Goal: Information Seeking & Learning: Learn about a topic

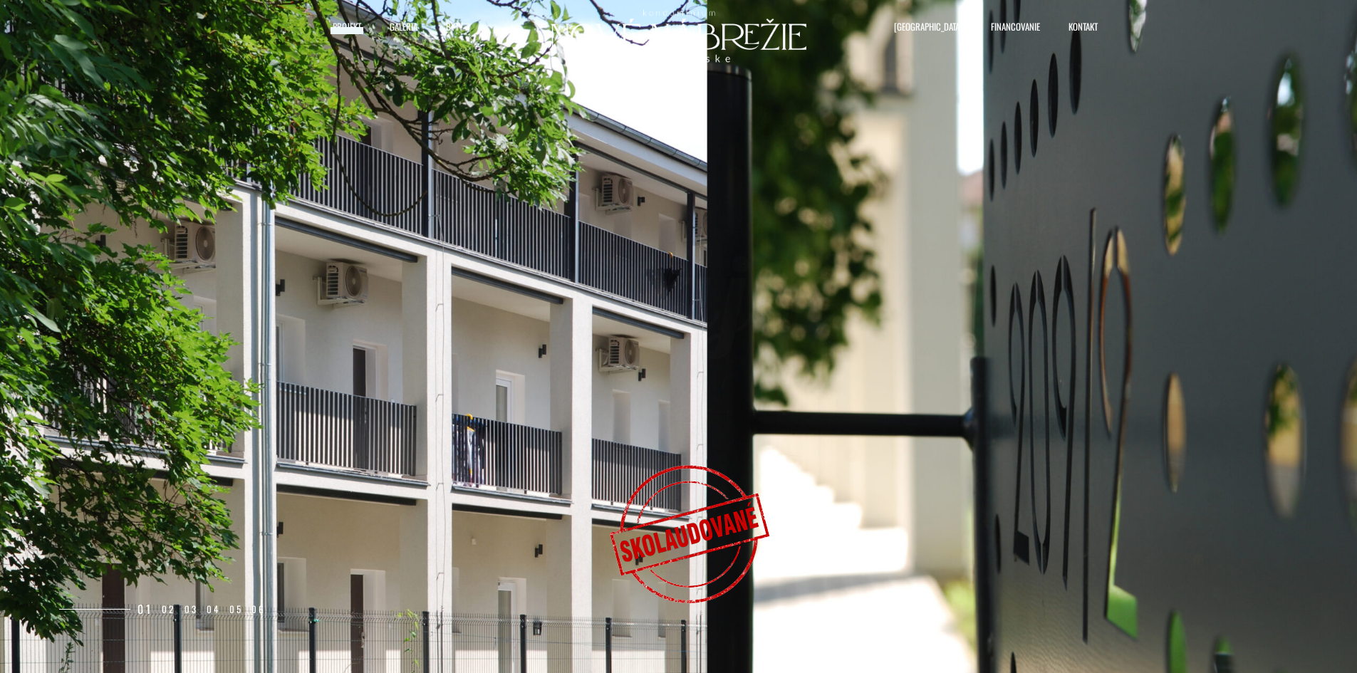
select select "0"
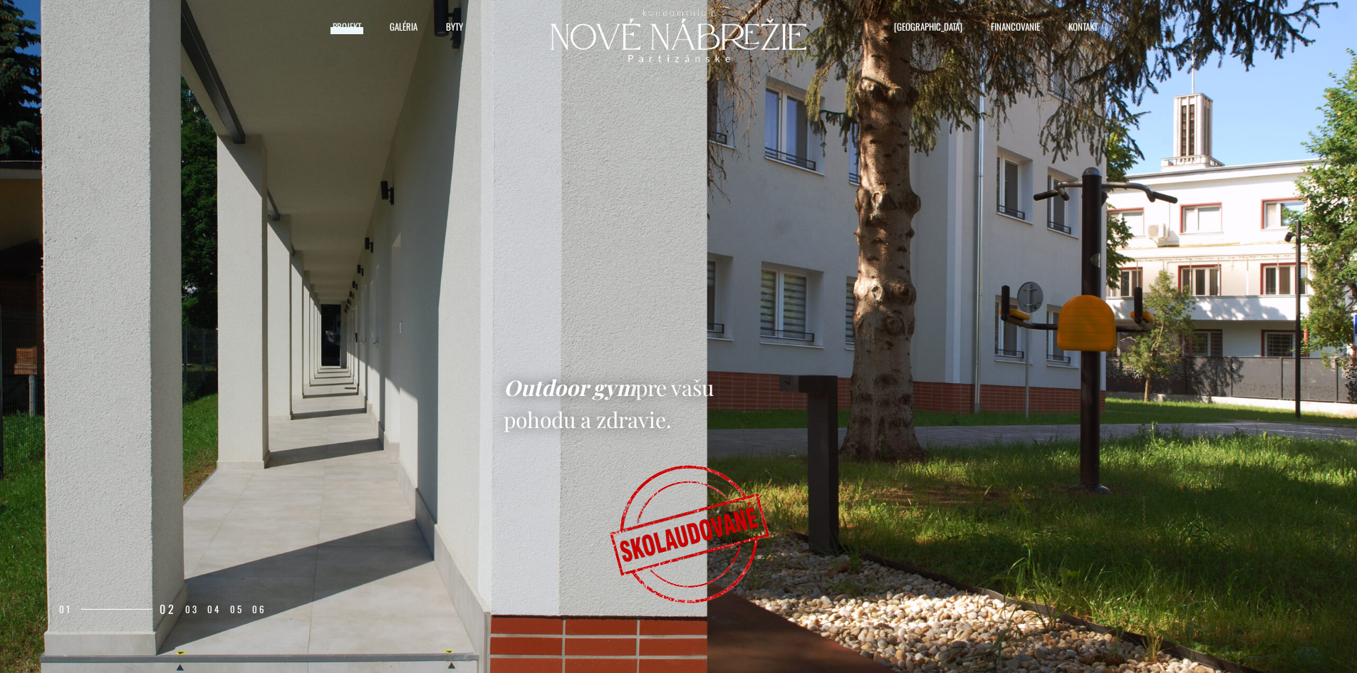
click at [918, 413] on rs-slide "Outdoor gym pre vašu pohodu a zdravie." at bounding box center [678, 336] width 1357 height 673
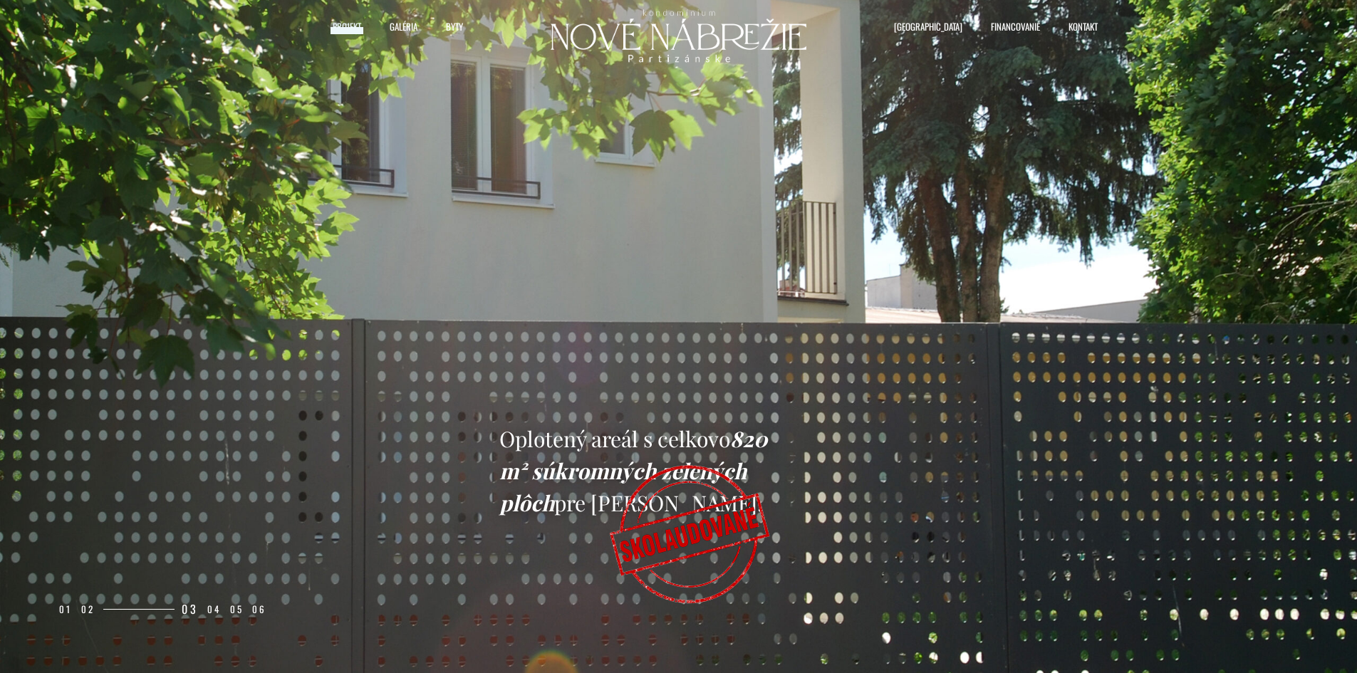
click at [1123, 187] on rs-slide "Oplotený areál s celkovo 820 m² súkromných zelených plôch pre Váš komfort." at bounding box center [678, 336] width 1357 height 673
click at [863, 412] on rs-slide "Oplotený areál s celkovo 820 m² súkromných zelených plôch pre Váš komfort." at bounding box center [678, 336] width 1357 height 673
click at [447, 18] on span "Byty" at bounding box center [454, 26] width 17 height 21
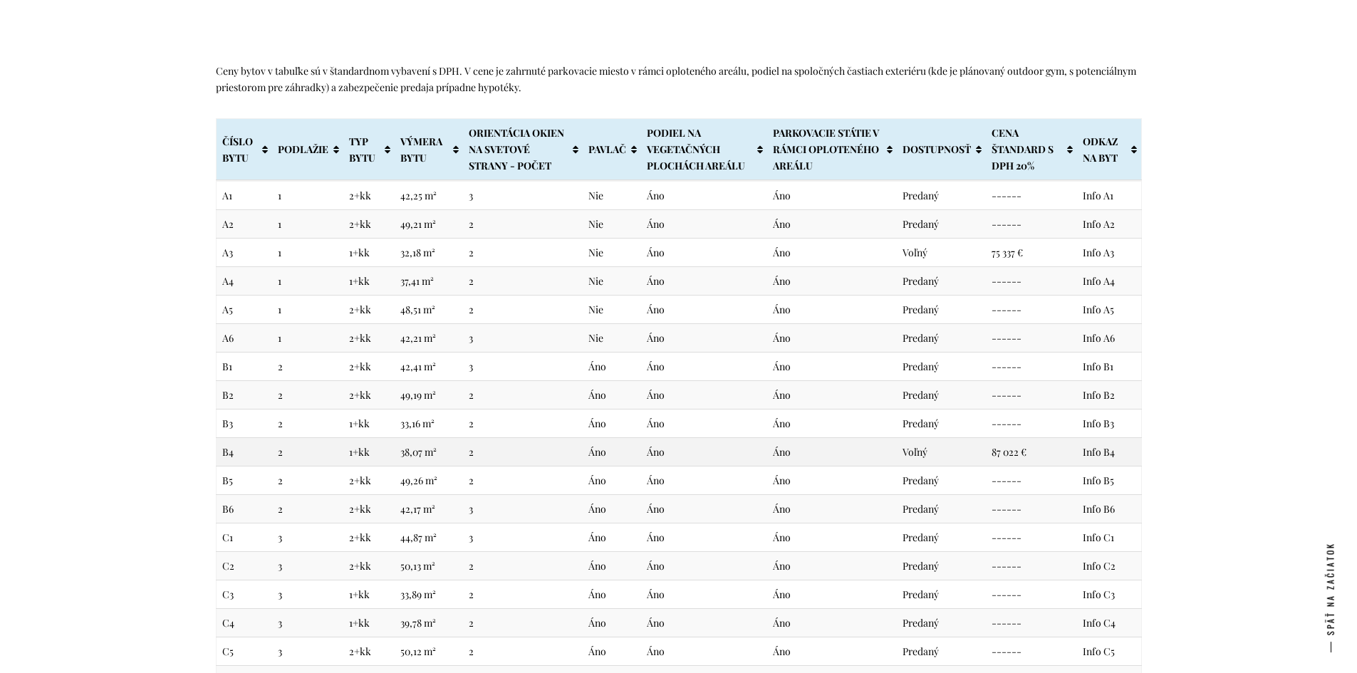
scroll to position [3015, 0]
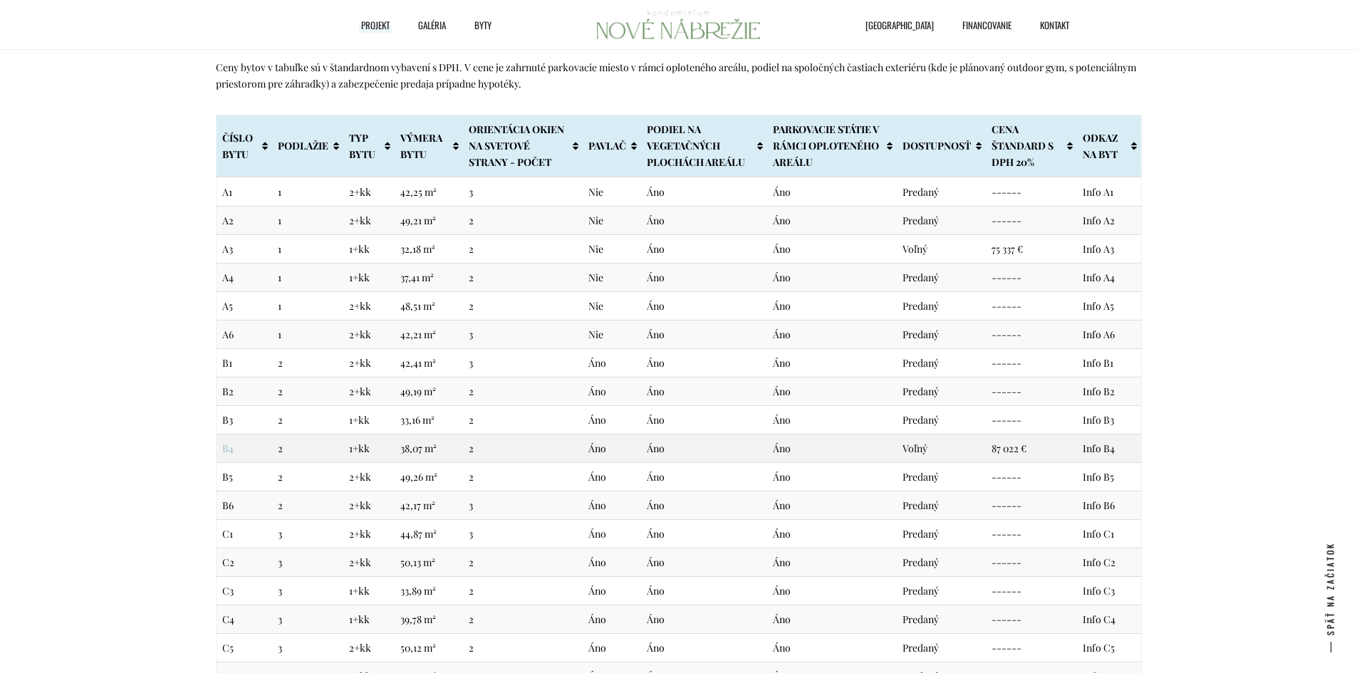
click at [226, 452] on link "B4" at bounding box center [227, 449] width 11 height 14
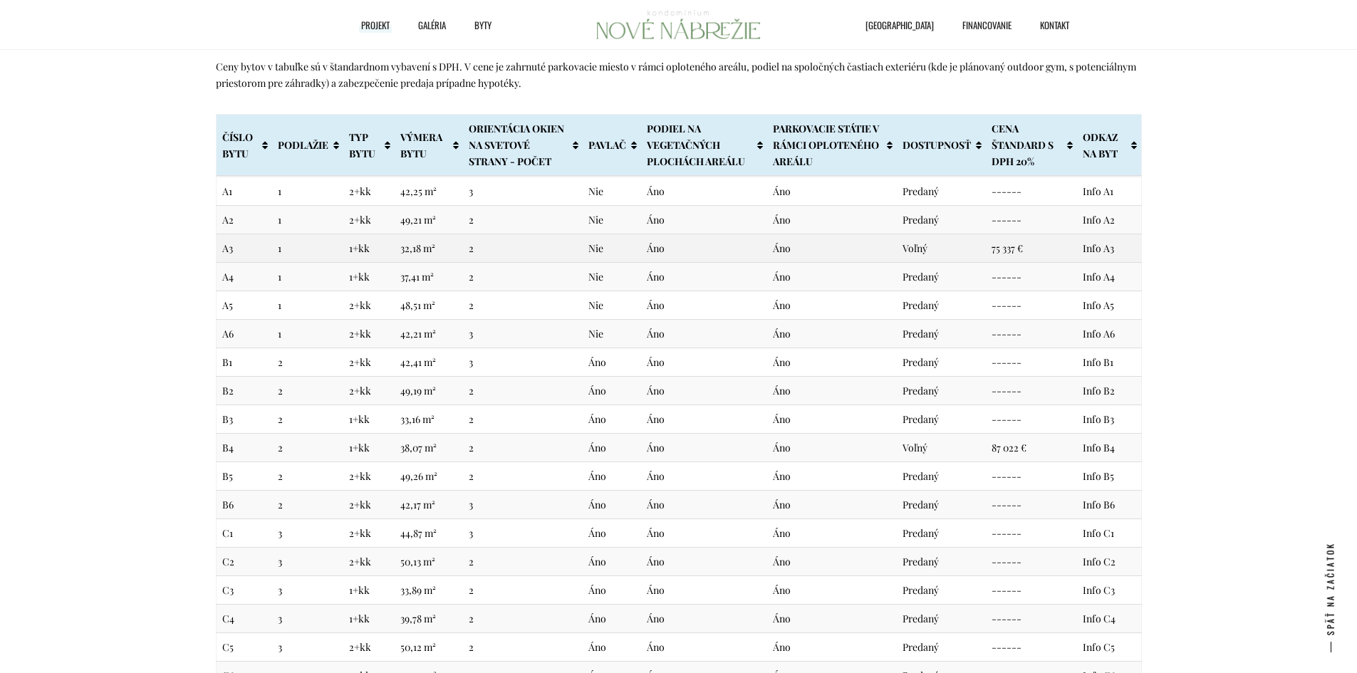
scroll to position [3014, 0]
click at [223, 253] on link "A3" at bounding box center [227, 250] width 11 height 14
click at [230, 246] on link "A3" at bounding box center [227, 250] width 11 height 14
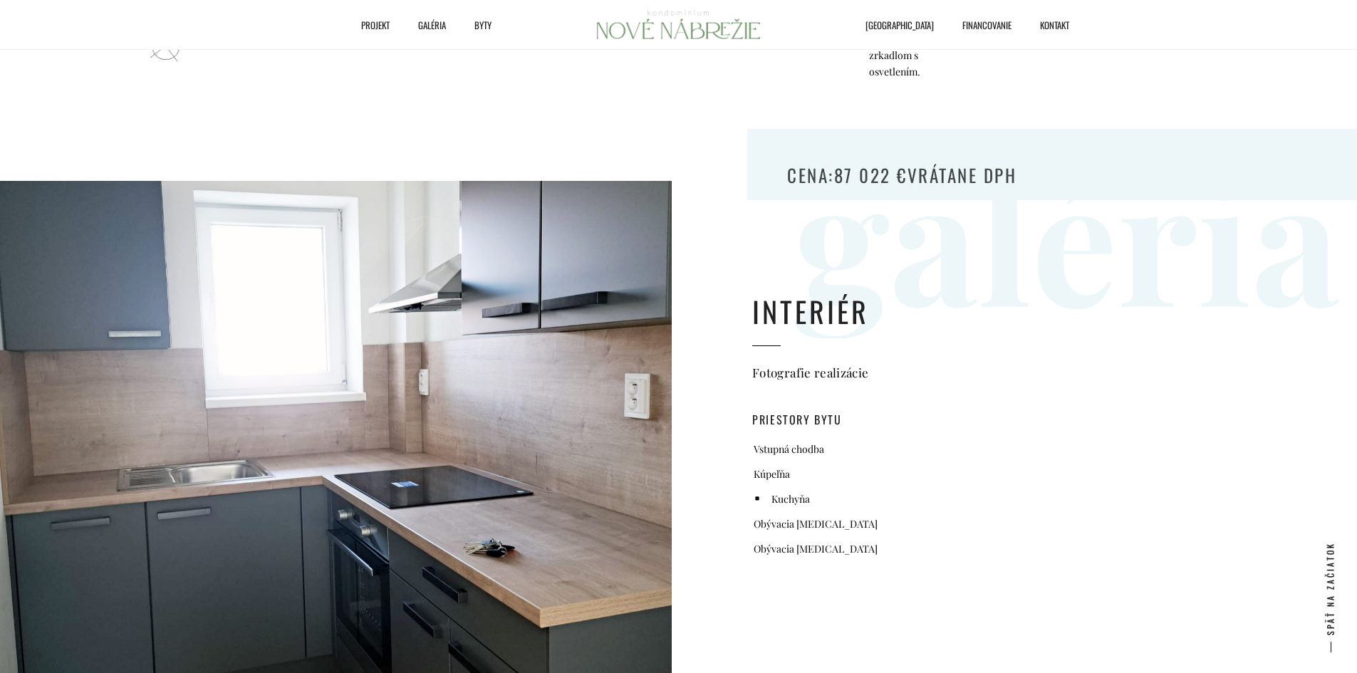
scroll to position [632, 0]
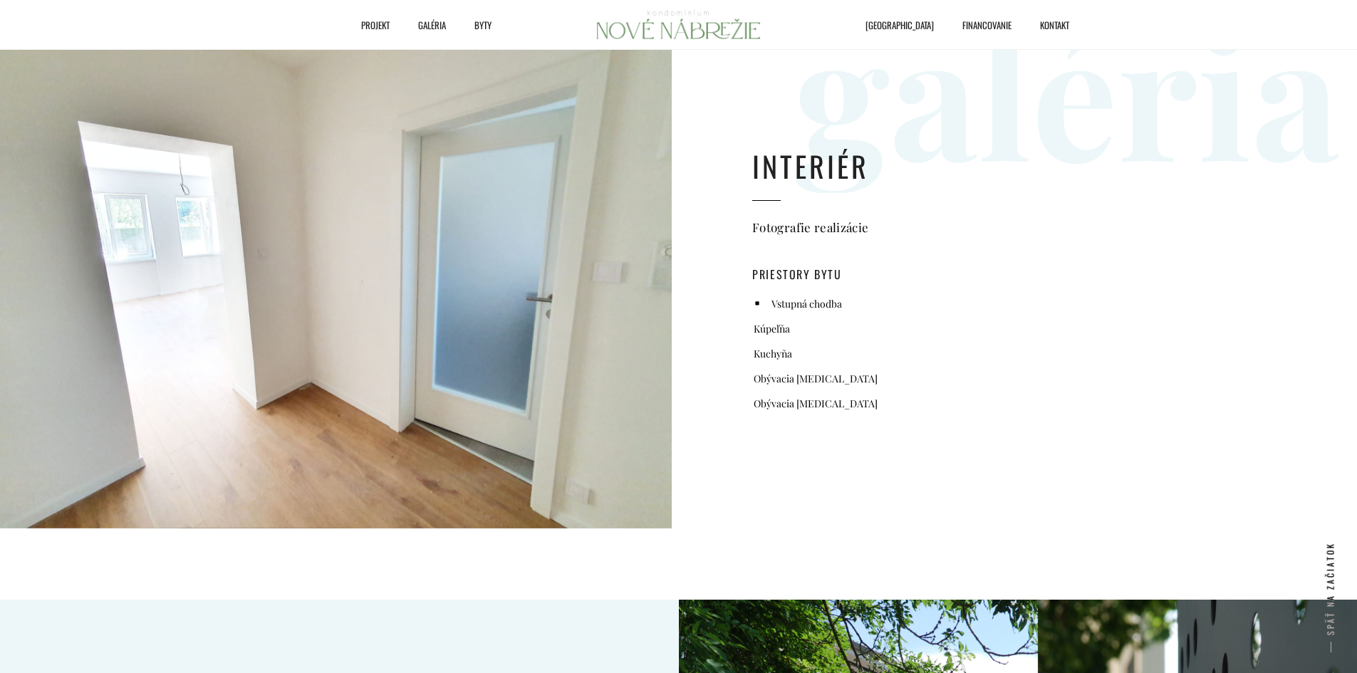
scroll to position [783, 0]
click at [559, 202] on div at bounding box center [336, 282] width 672 height 493
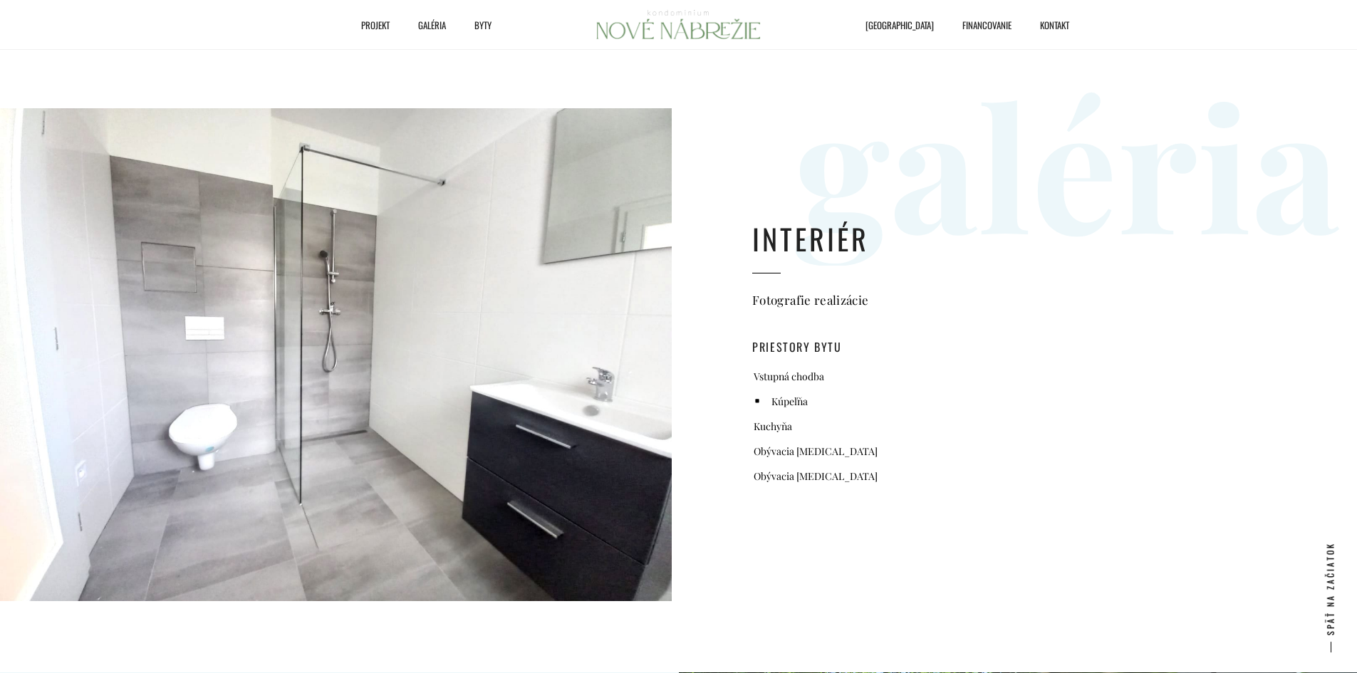
scroll to position [641, 0]
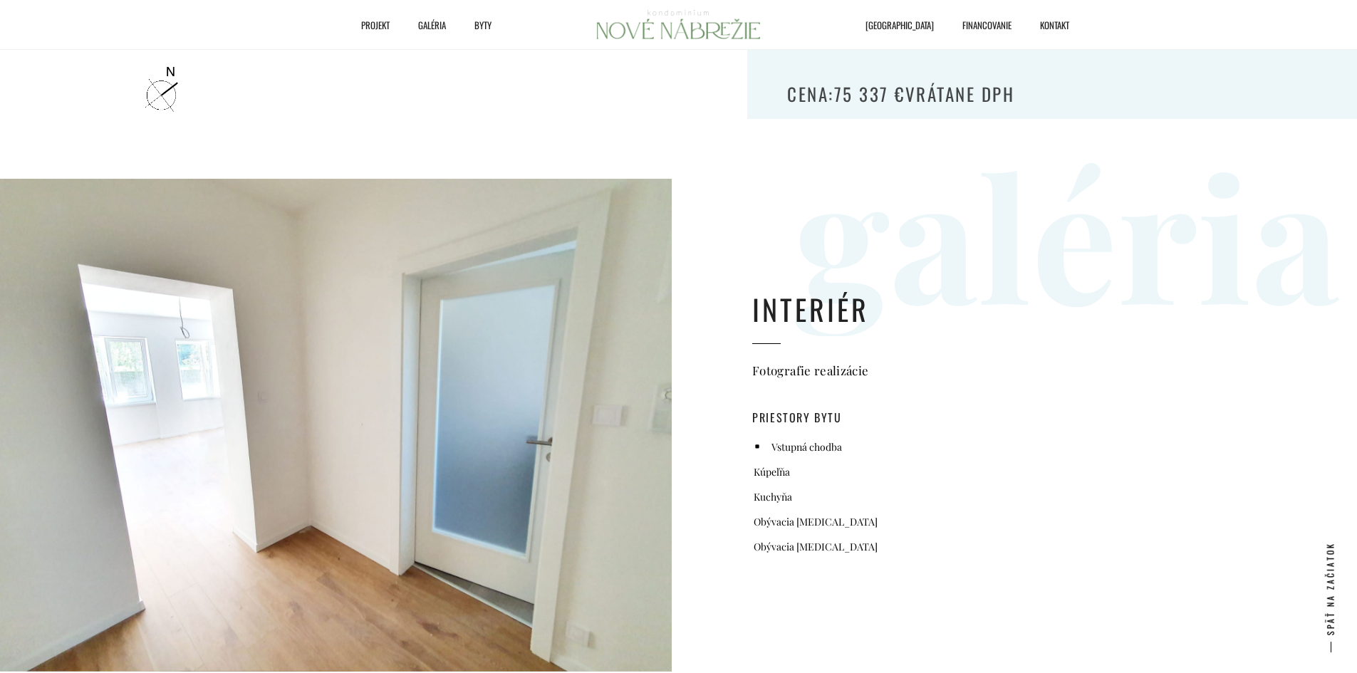
click at [615, 480] on div at bounding box center [336, 425] width 672 height 493
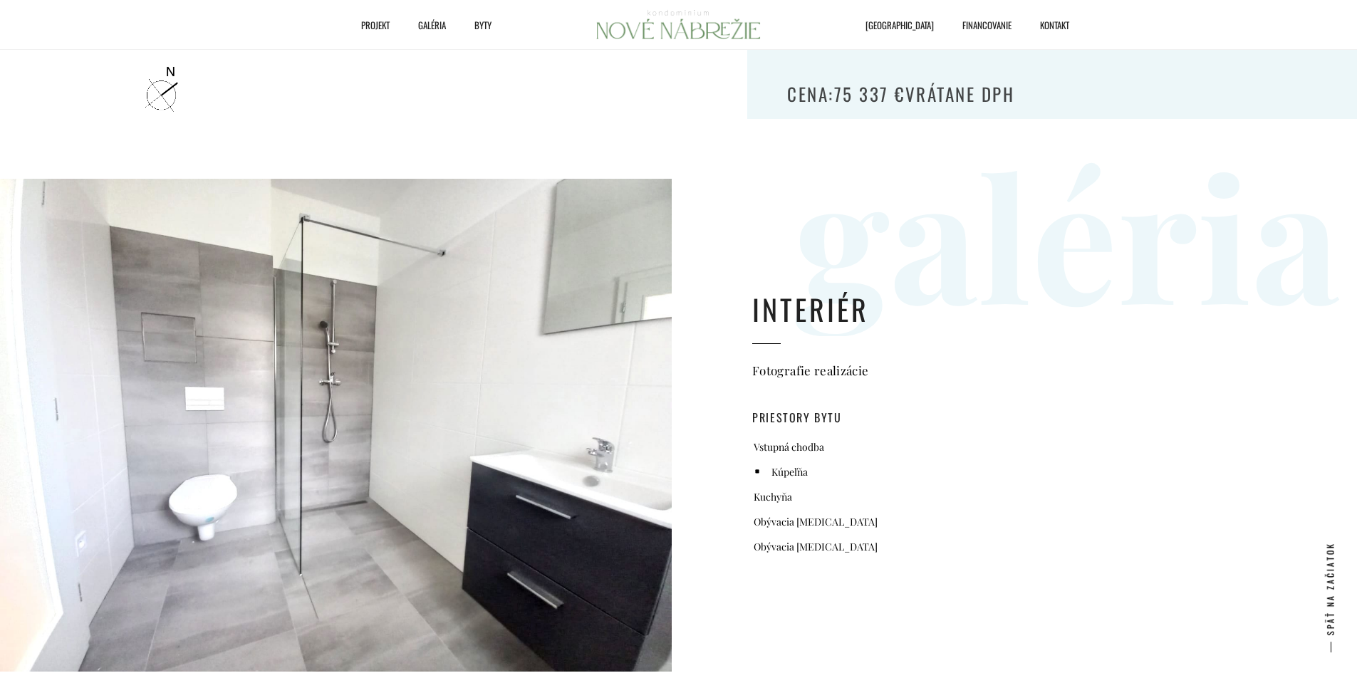
drag, startPoint x: 611, startPoint y: 438, endPoint x: 324, endPoint y: 313, distance: 313.2
click at [324, 313] on div at bounding box center [407, 425] width 672 height 493
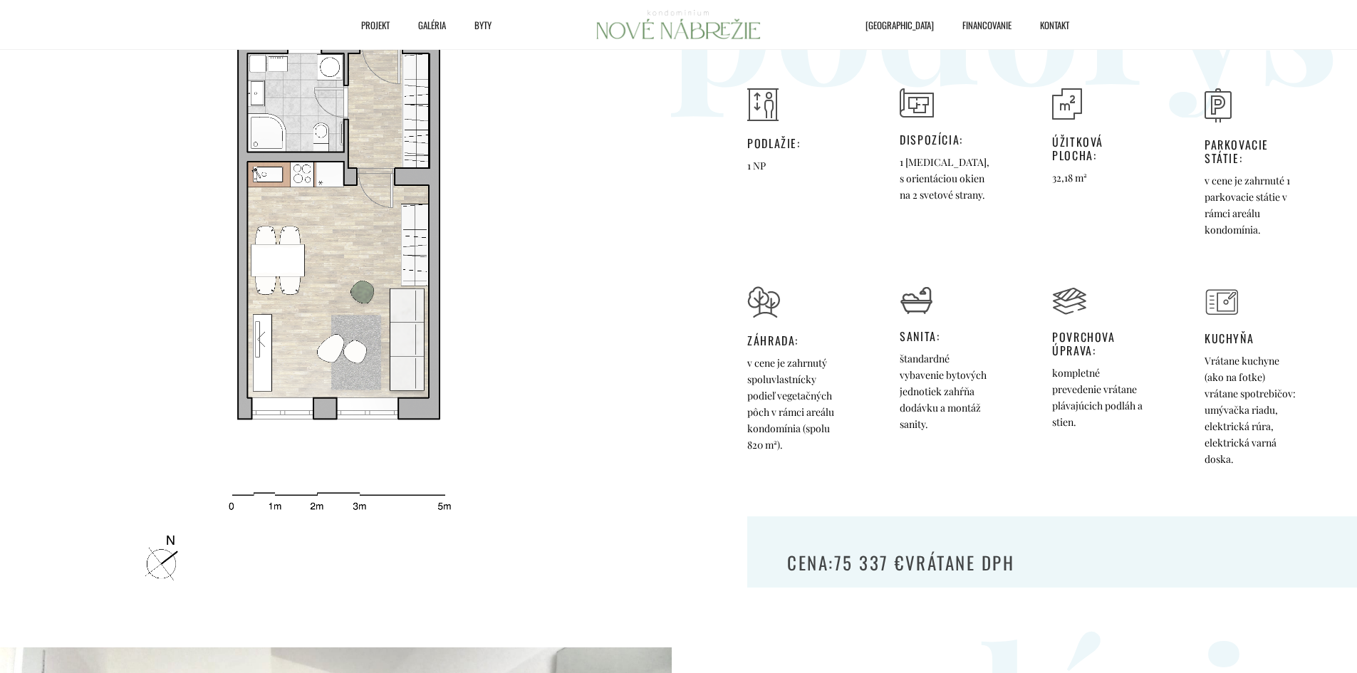
scroll to position [46, 0]
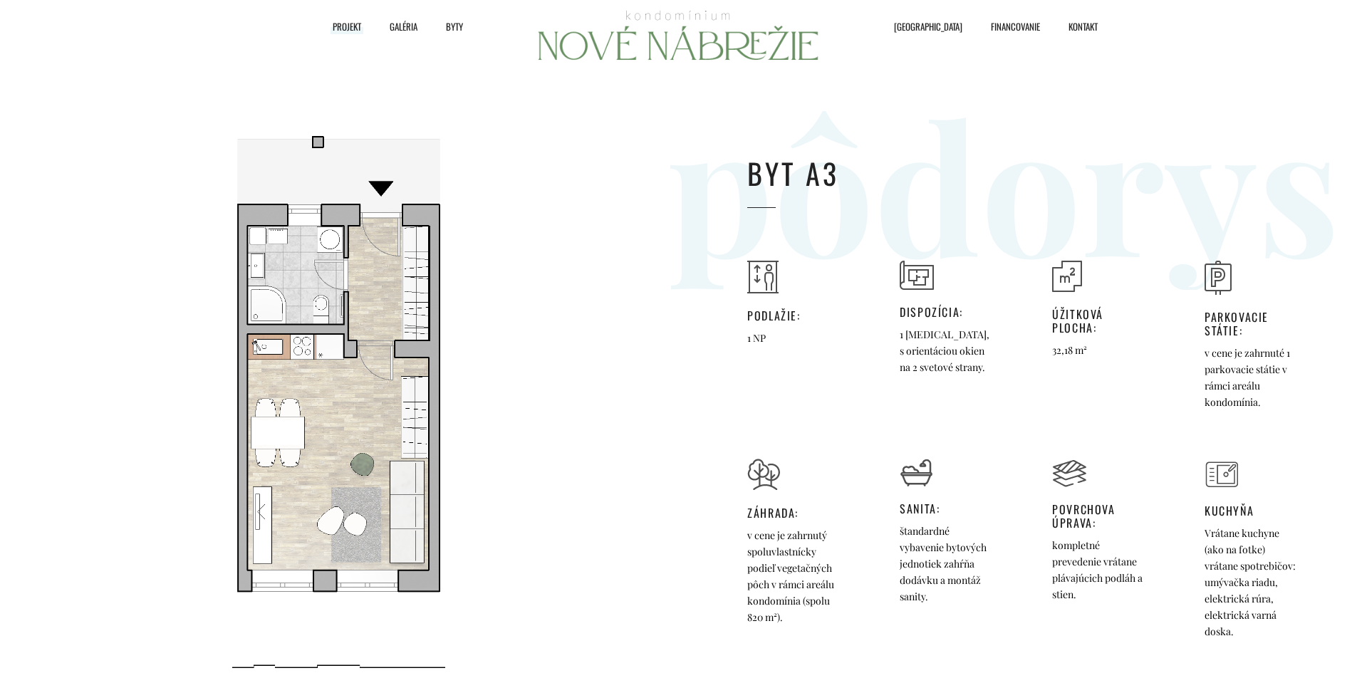
click at [349, 19] on span "Projekt" at bounding box center [347, 26] width 28 height 21
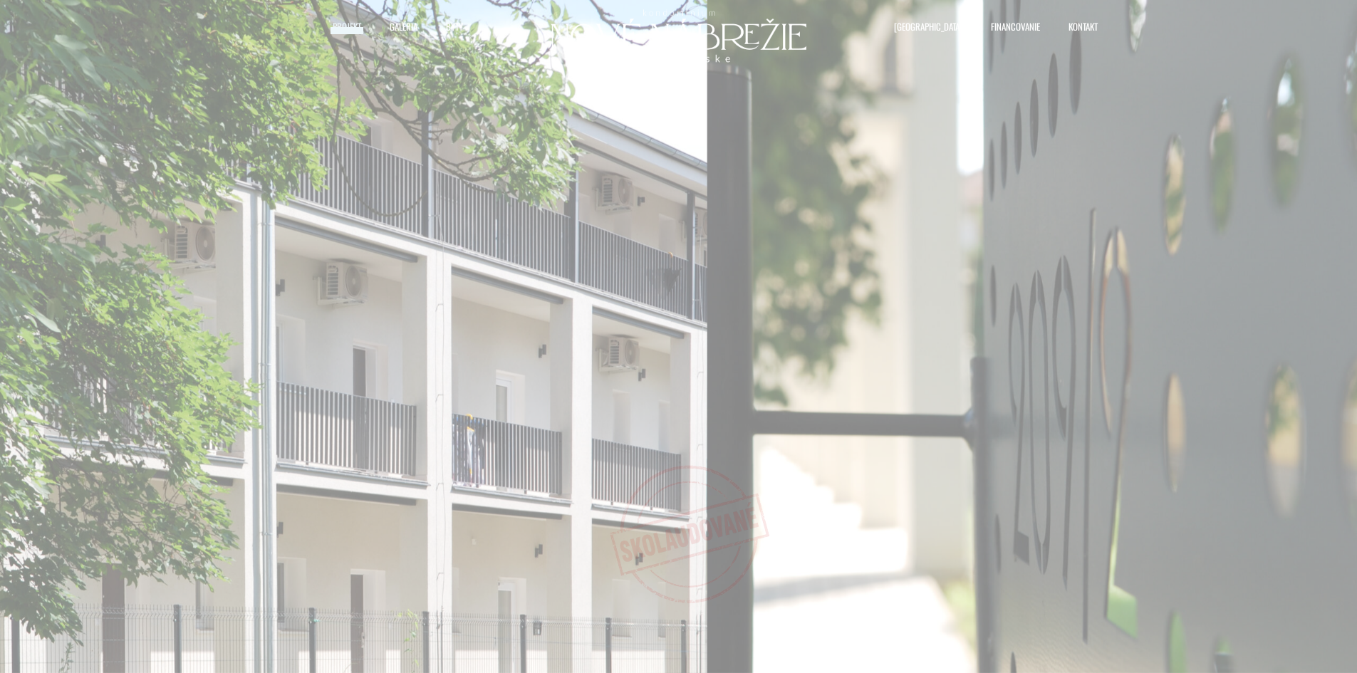
select select "0"
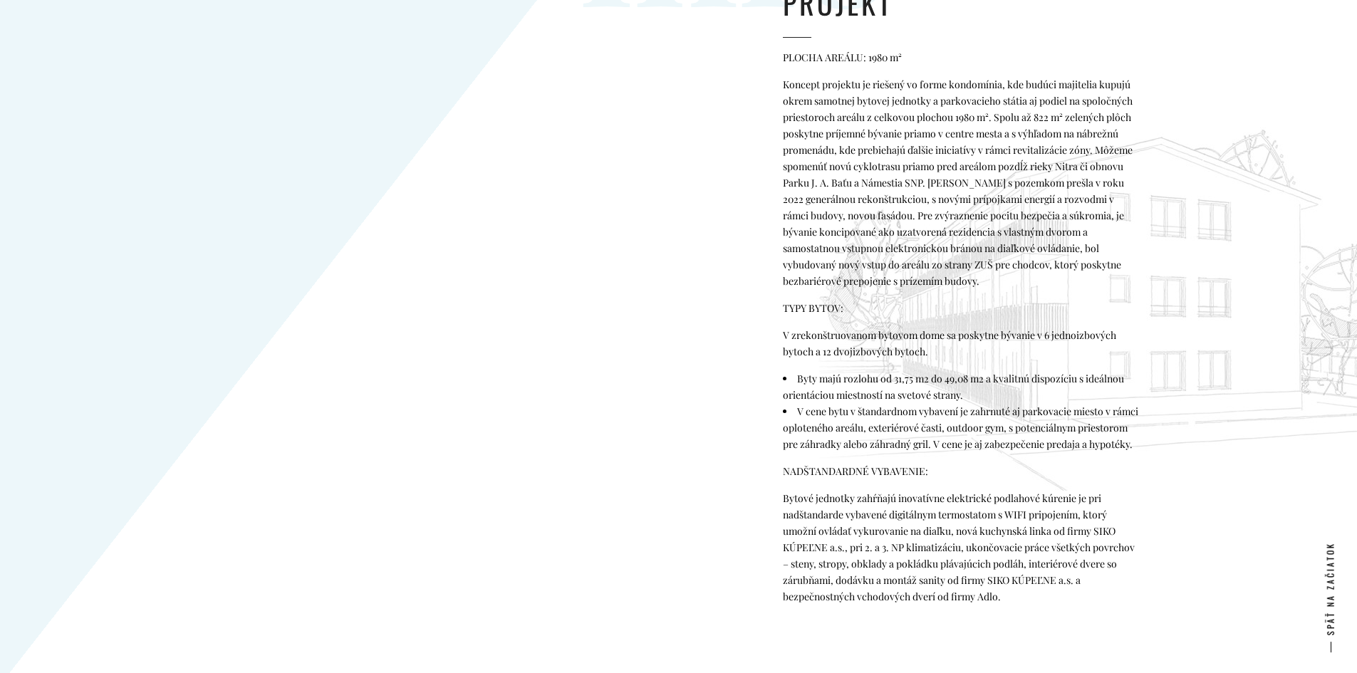
scroll to position [1140, 0]
click at [719, 246] on div at bounding box center [476, 130] width 521 height 293
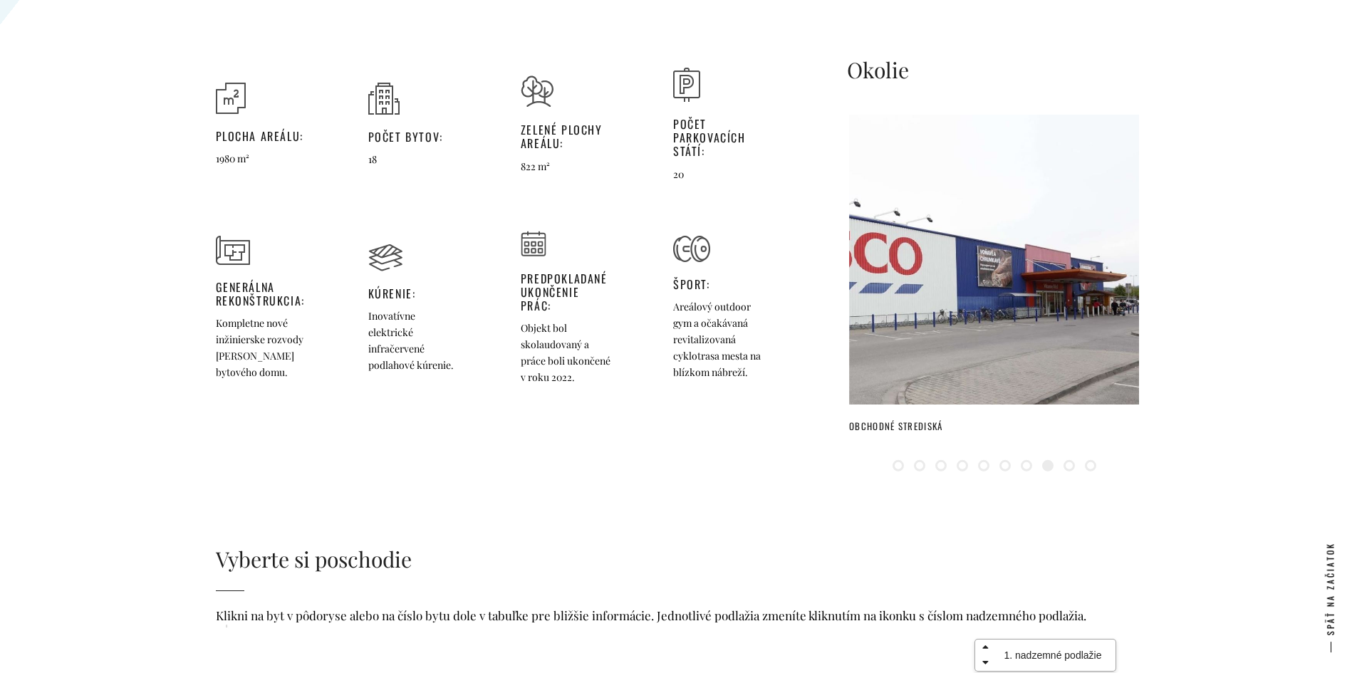
scroll to position [1904, 0]
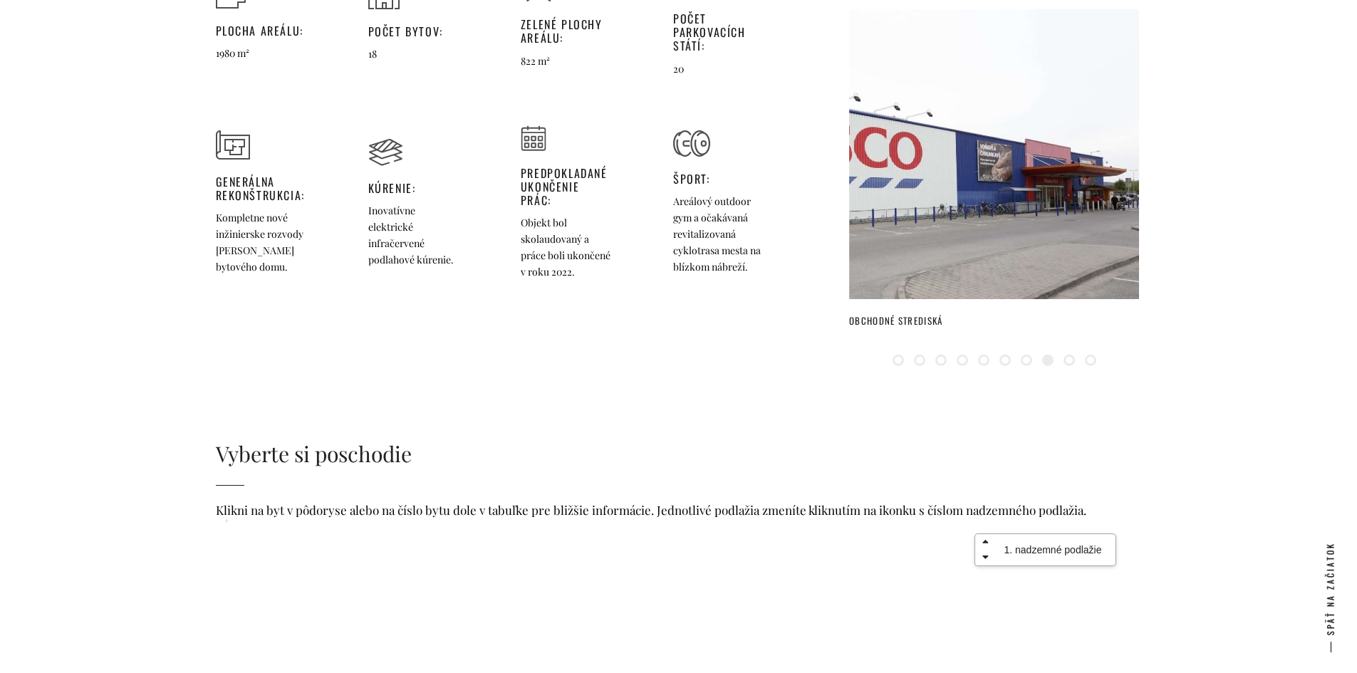
click at [1035, 546] on select "3. nadzemné podlažie 2. nadzemné podlažie 1. nadzemné podlažie" at bounding box center [1045, 549] width 142 height 33
click at [675, 403] on div at bounding box center [679, 418] width 926 height 43
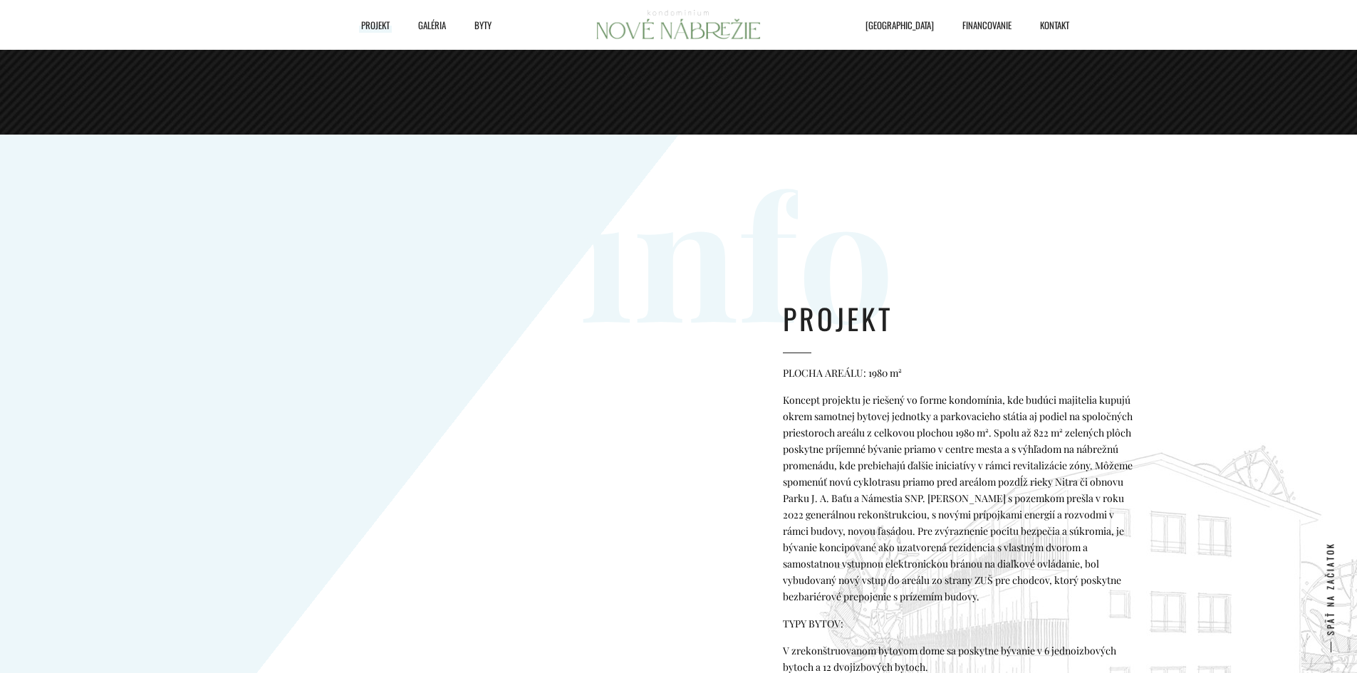
scroll to position [694, 0]
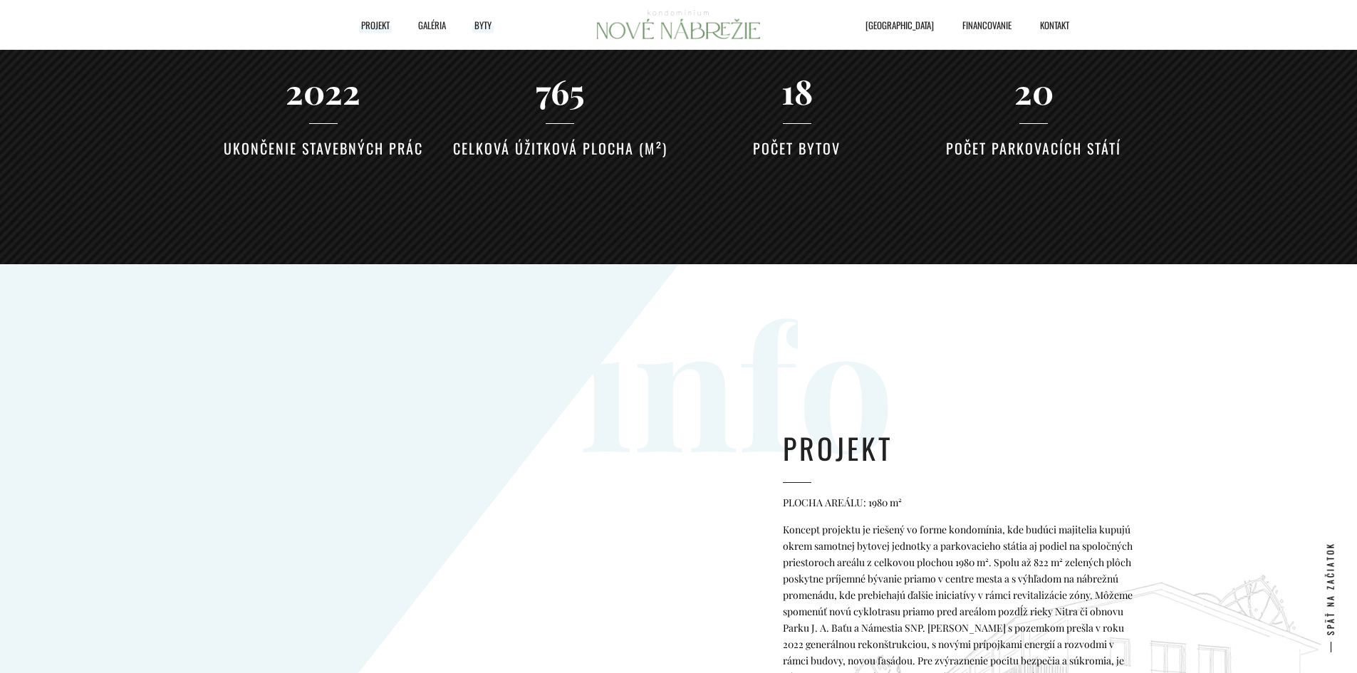
click at [484, 22] on span "Byty" at bounding box center [482, 24] width 17 height 21
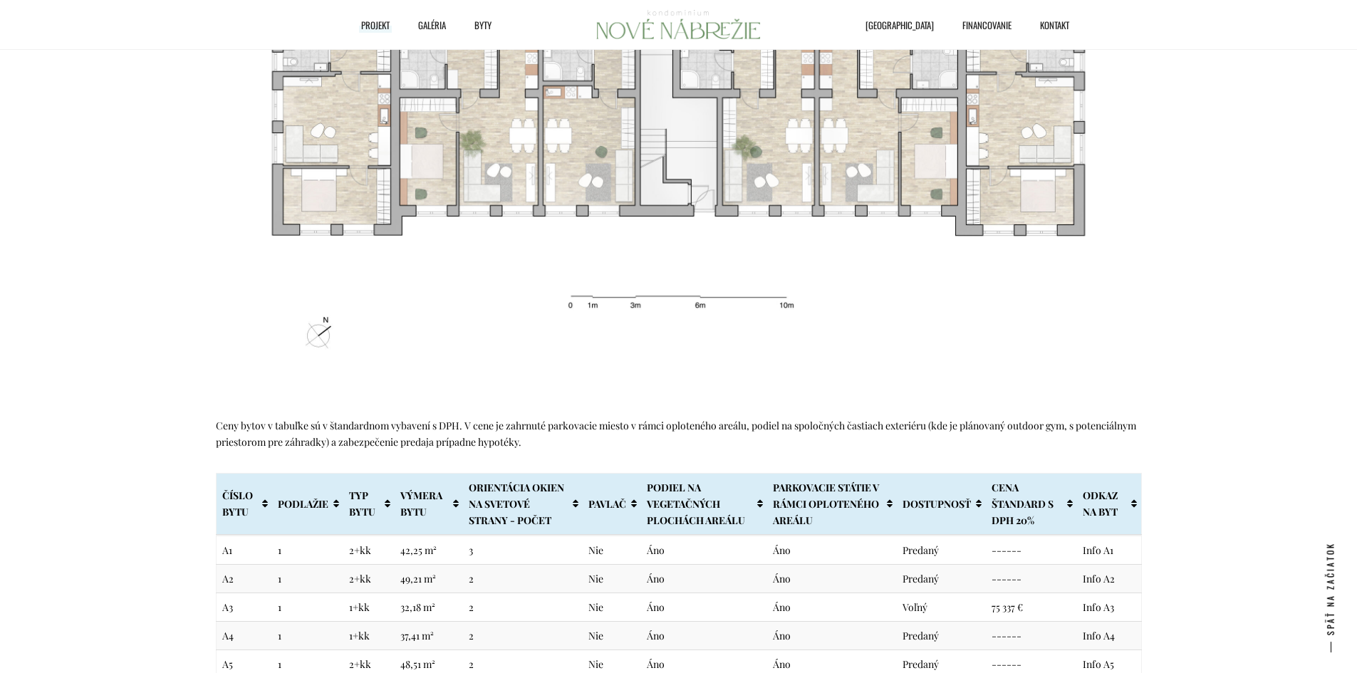
scroll to position [2515, 0]
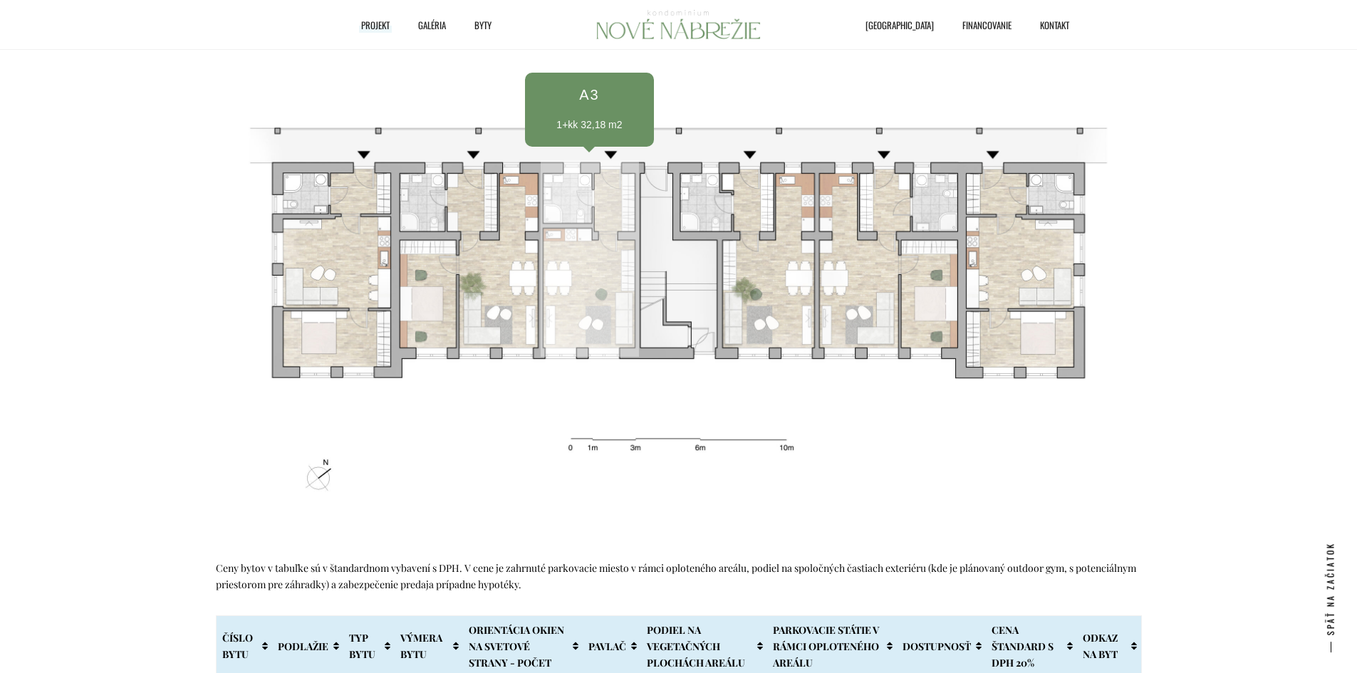
click at [585, 279] on div at bounding box center [590, 258] width 99 height 197
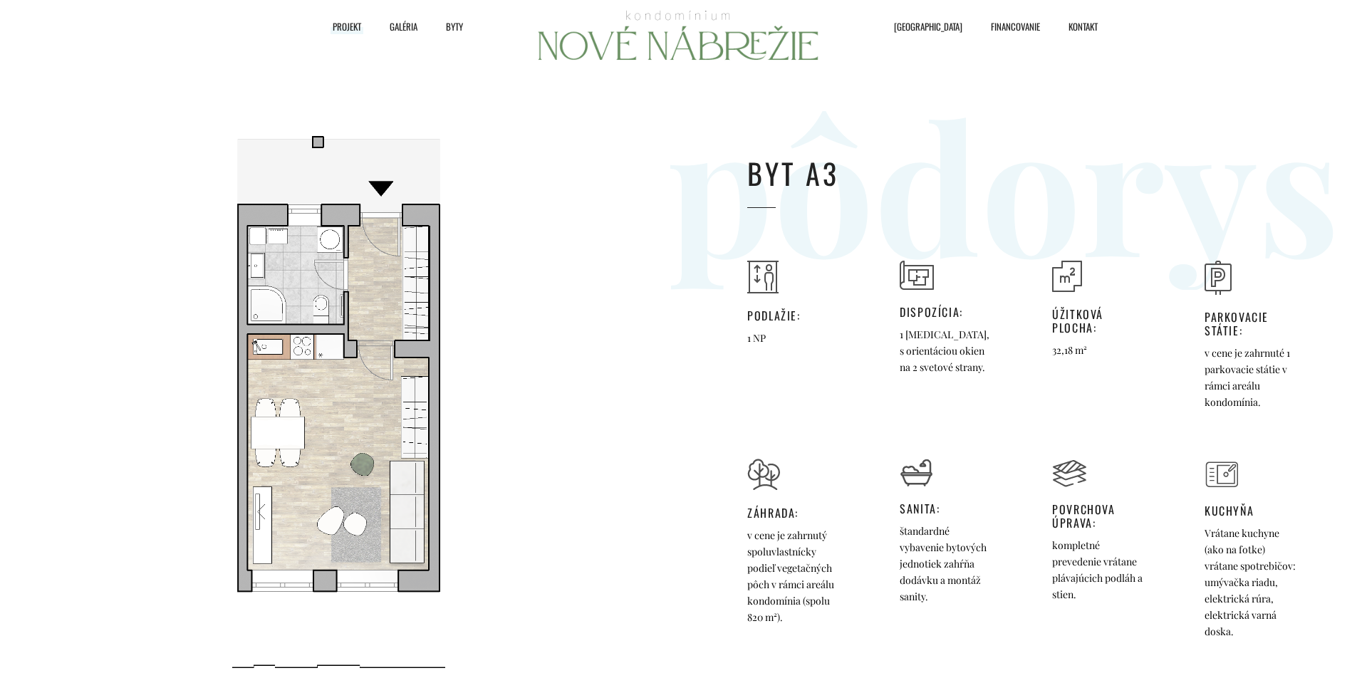
click at [353, 30] on span "Projekt" at bounding box center [347, 26] width 28 height 21
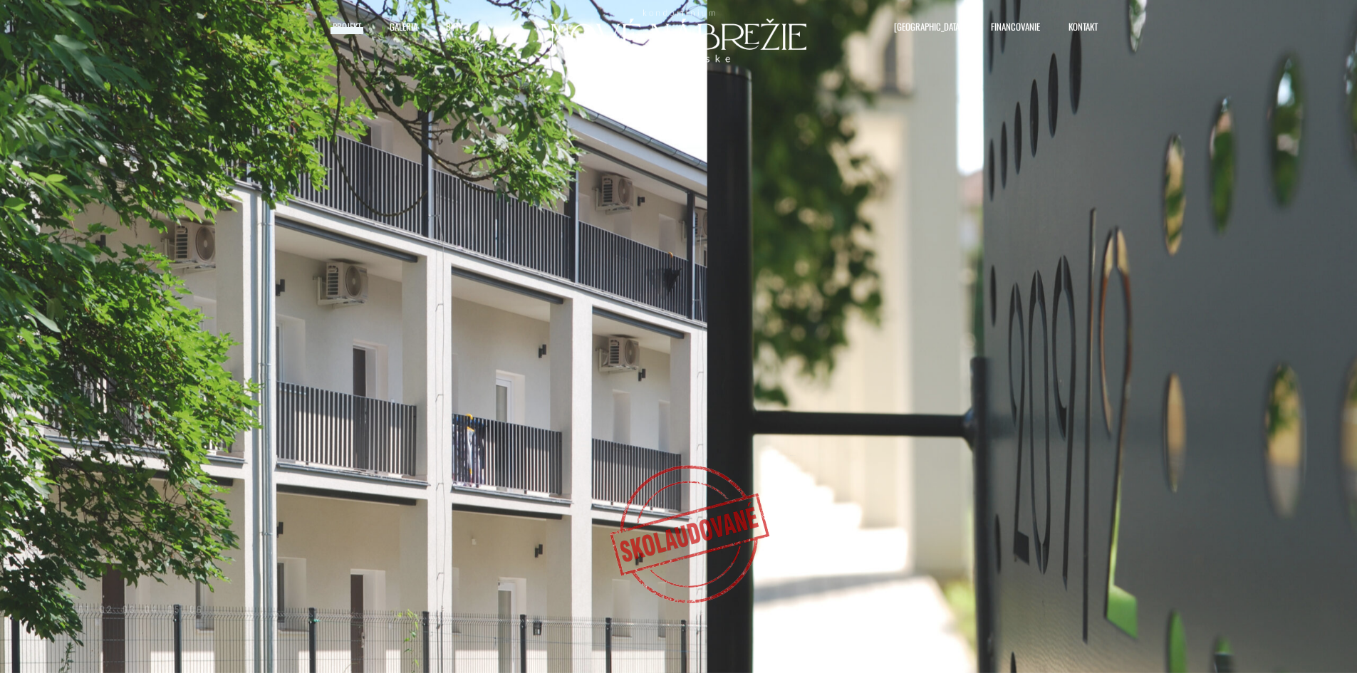
select select "0"
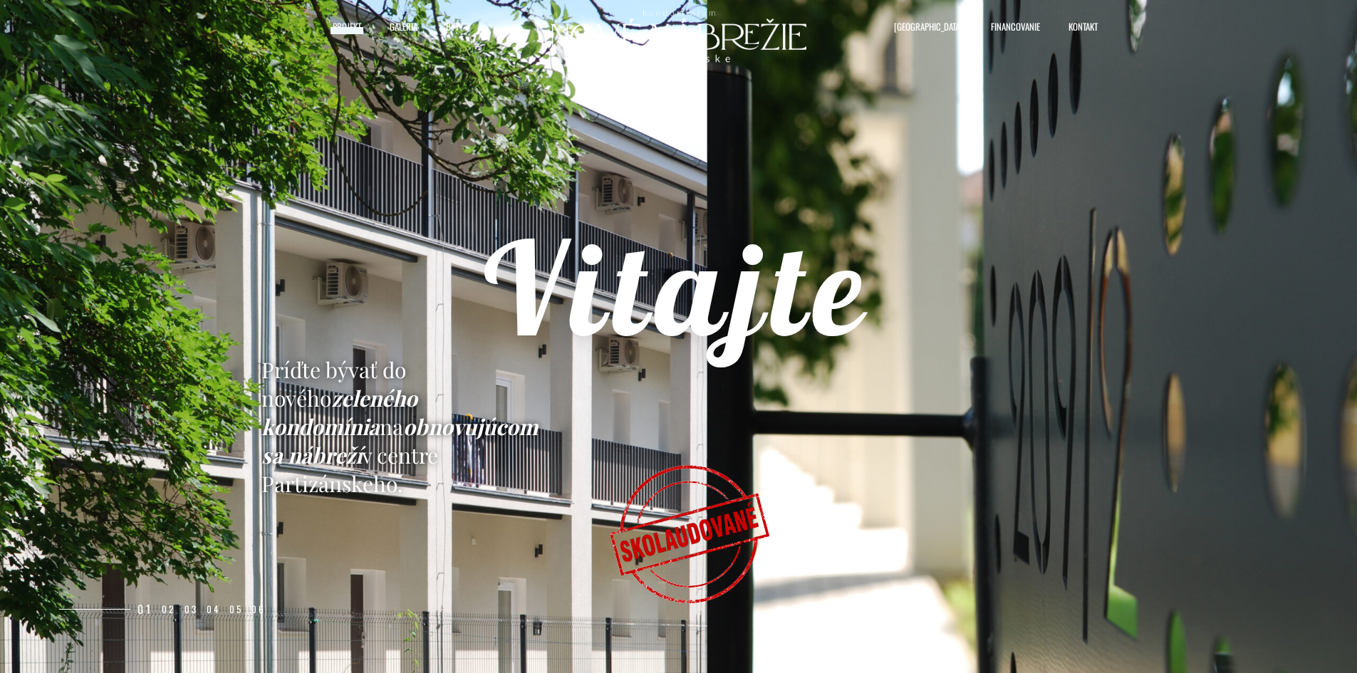
click at [783, 200] on rs-slide "Príďte bývať do nového zeleného kondomínia na obnovujúcom sa nábreží v centre P…" at bounding box center [678, 336] width 1357 height 673
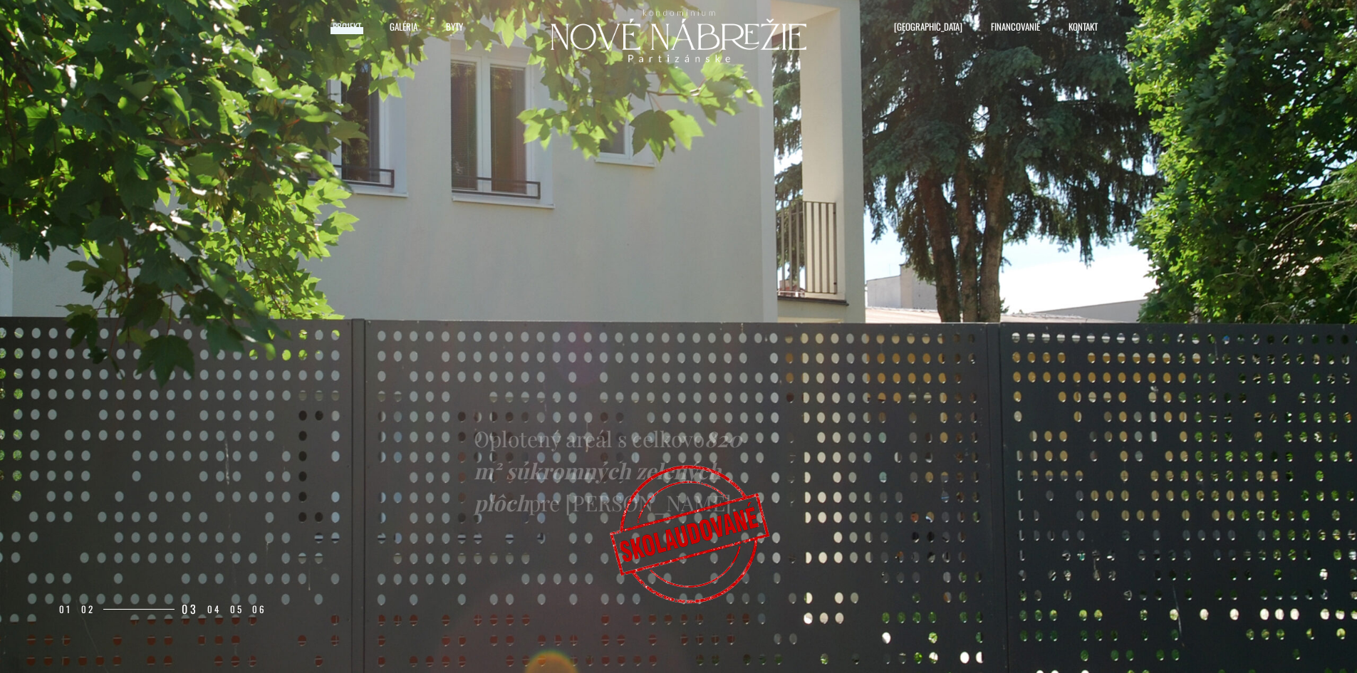
drag, startPoint x: 777, startPoint y: 389, endPoint x: 228, endPoint y: 323, distance: 553.1
click at [233, 320] on rs-slide "Oplotený areál s celkovo 820 m² súkromných zelených plôch pre Váš komfort." at bounding box center [678, 336] width 1357 height 673
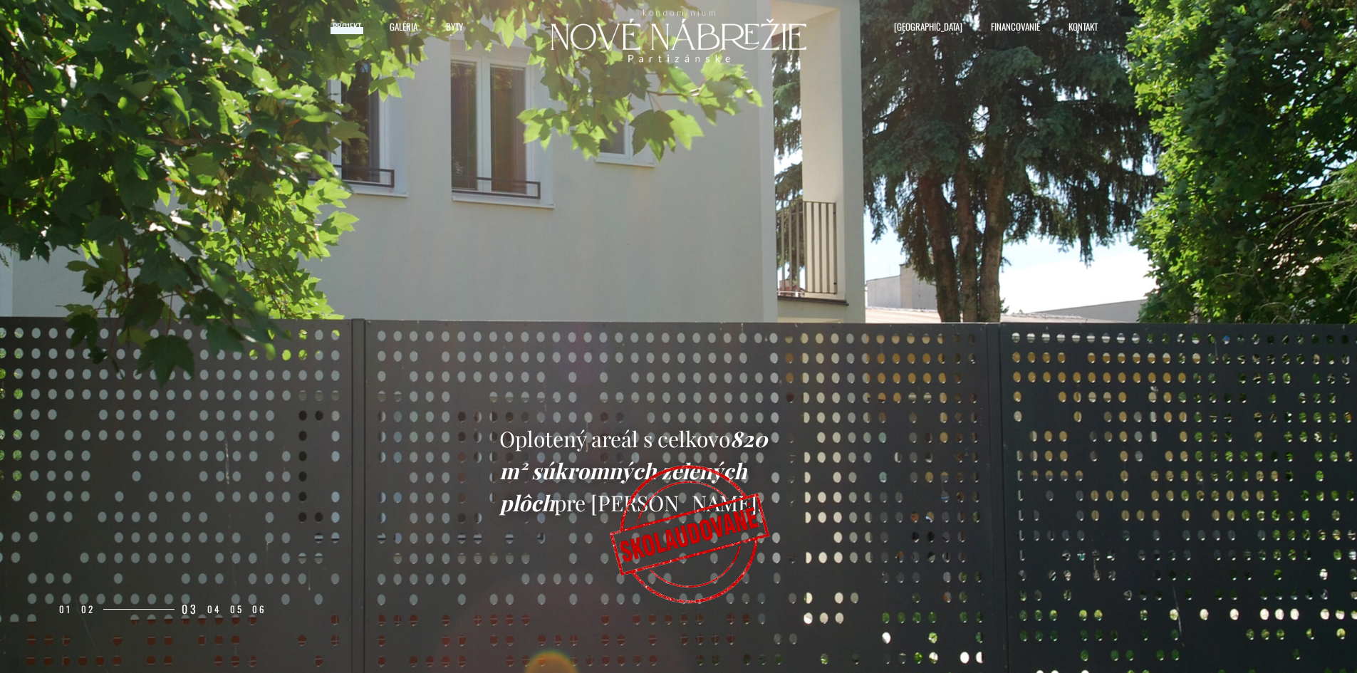
click at [1349, 318] on rs-slide "Oplotený areál s celkovo 820 m² súkromných zelených plôch pre Váš komfort." at bounding box center [678, 336] width 1357 height 673
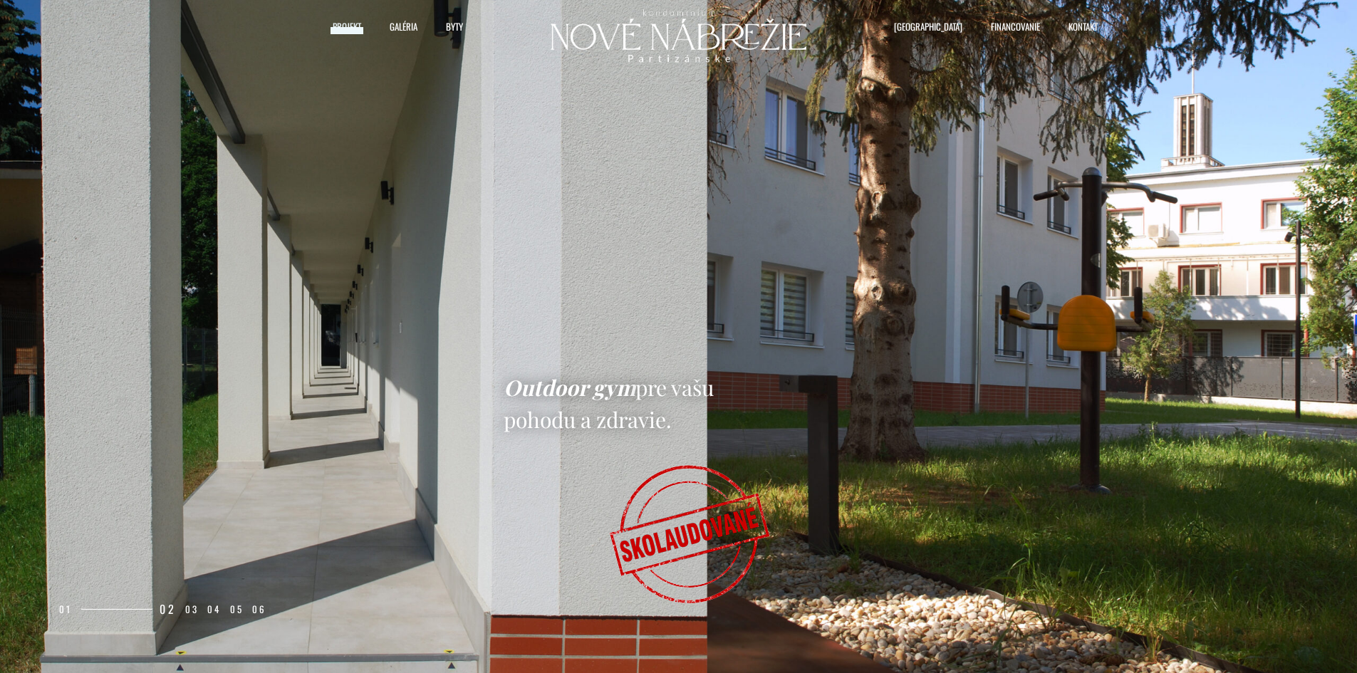
drag, startPoint x: 385, startPoint y: 419, endPoint x: 915, endPoint y: 515, distance: 538.4
click at [901, 505] on rs-slide "Outdoor gym pre vašu pohodu a zdravie." at bounding box center [678, 336] width 1357 height 673
click at [451, 26] on span "Byty" at bounding box center [454, 26] width 17 height 21
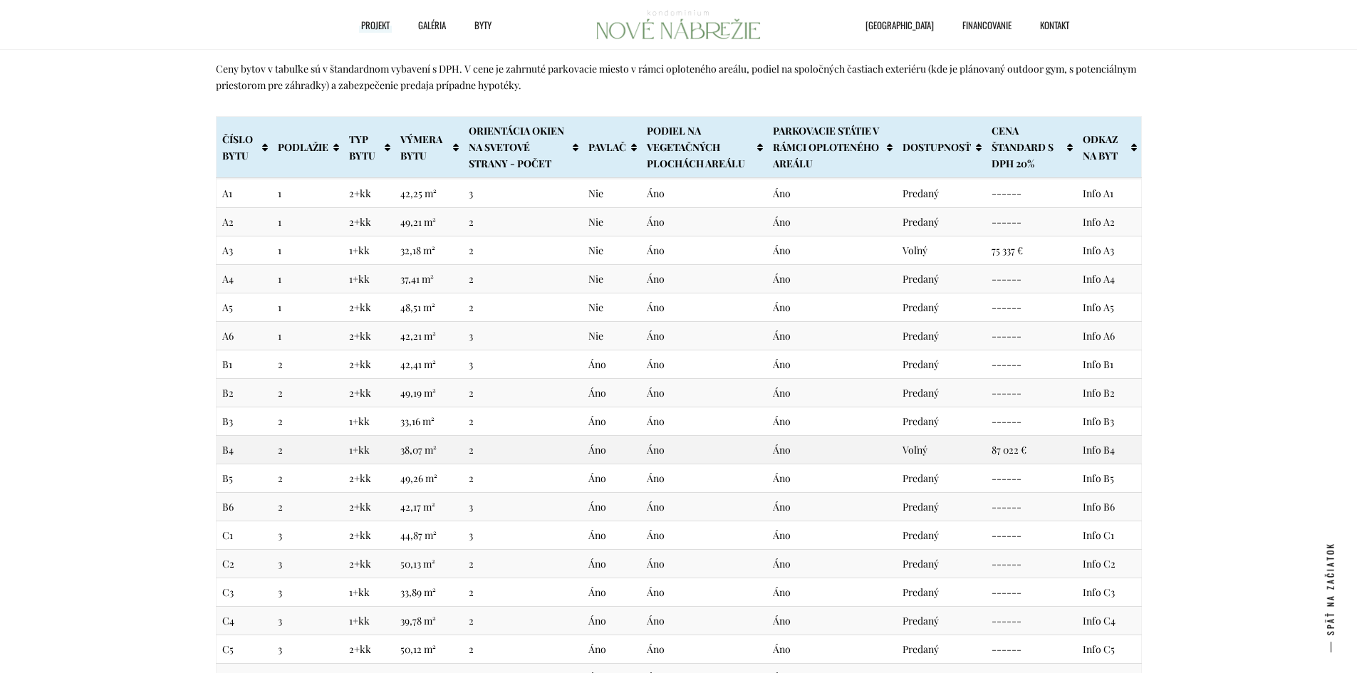
scroll to position [3013, 0]
click at [224, 453] on link "B4" at bounding box center [227, 450] width 11 height 14
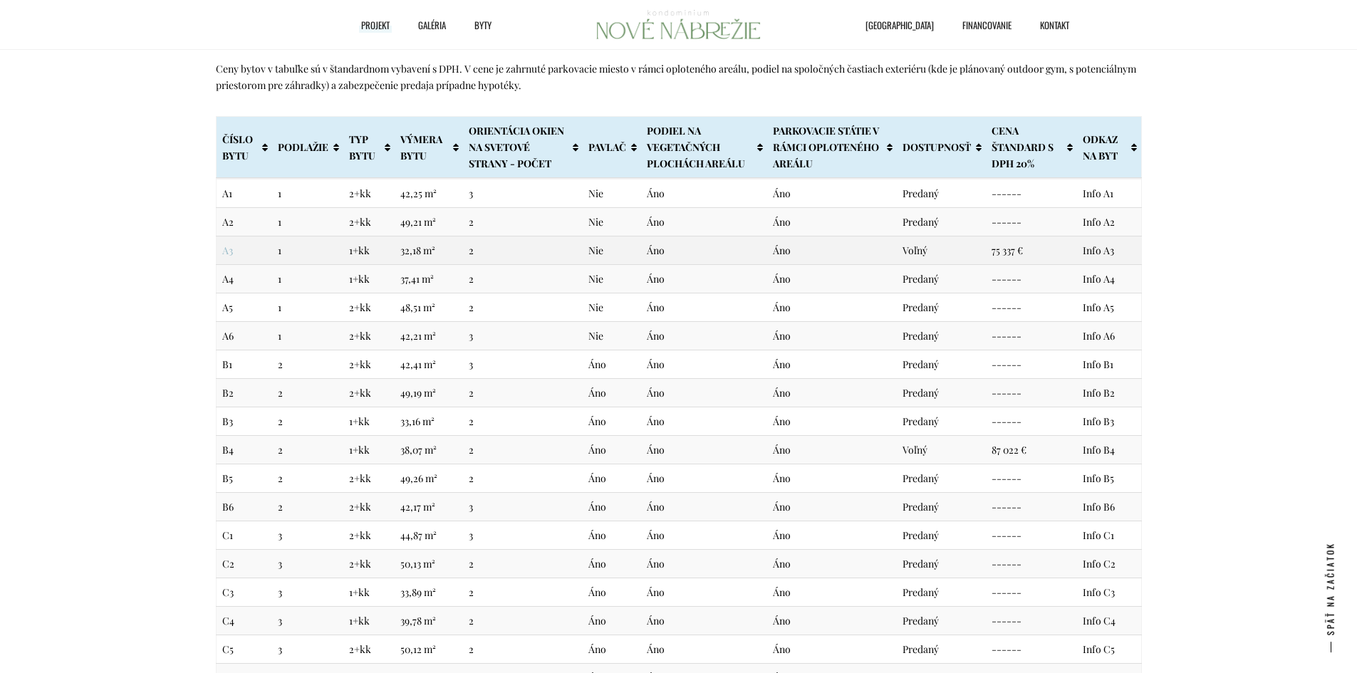
click at [229, 254] on link "A3" at bounding box center [227, 251] width 11 height 14
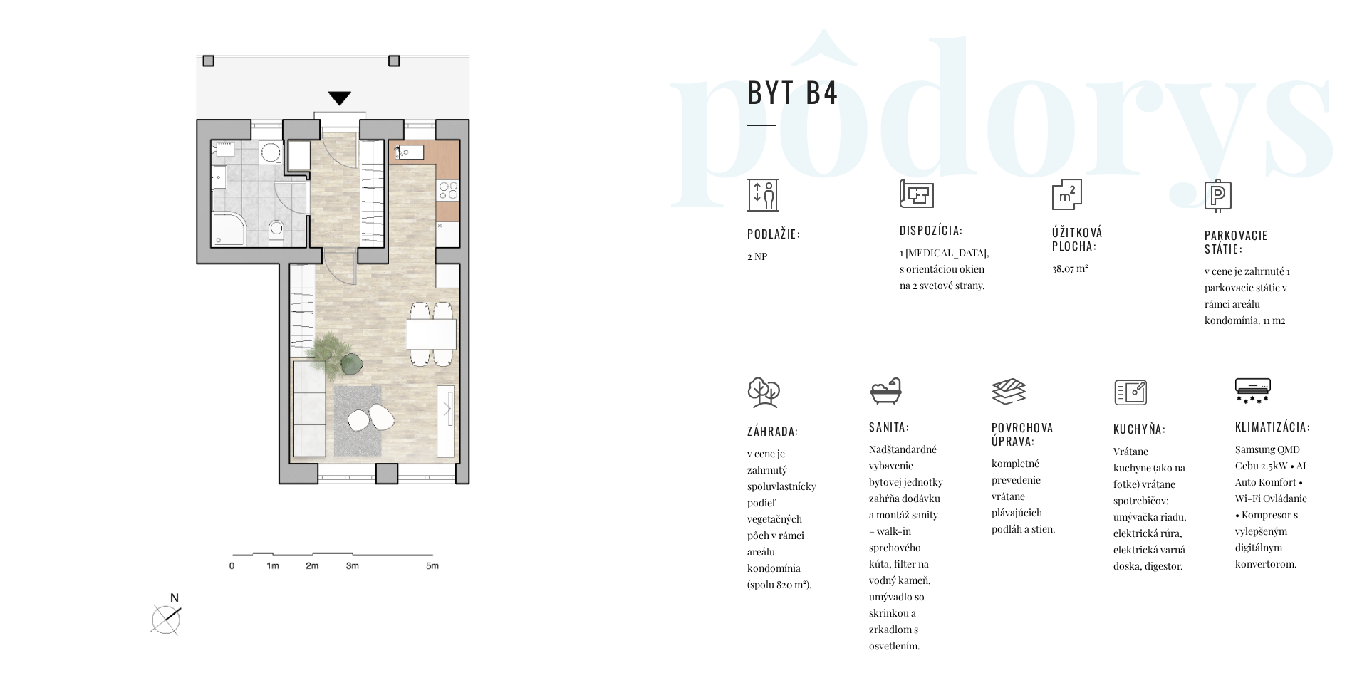
scroll to position [71, 0]
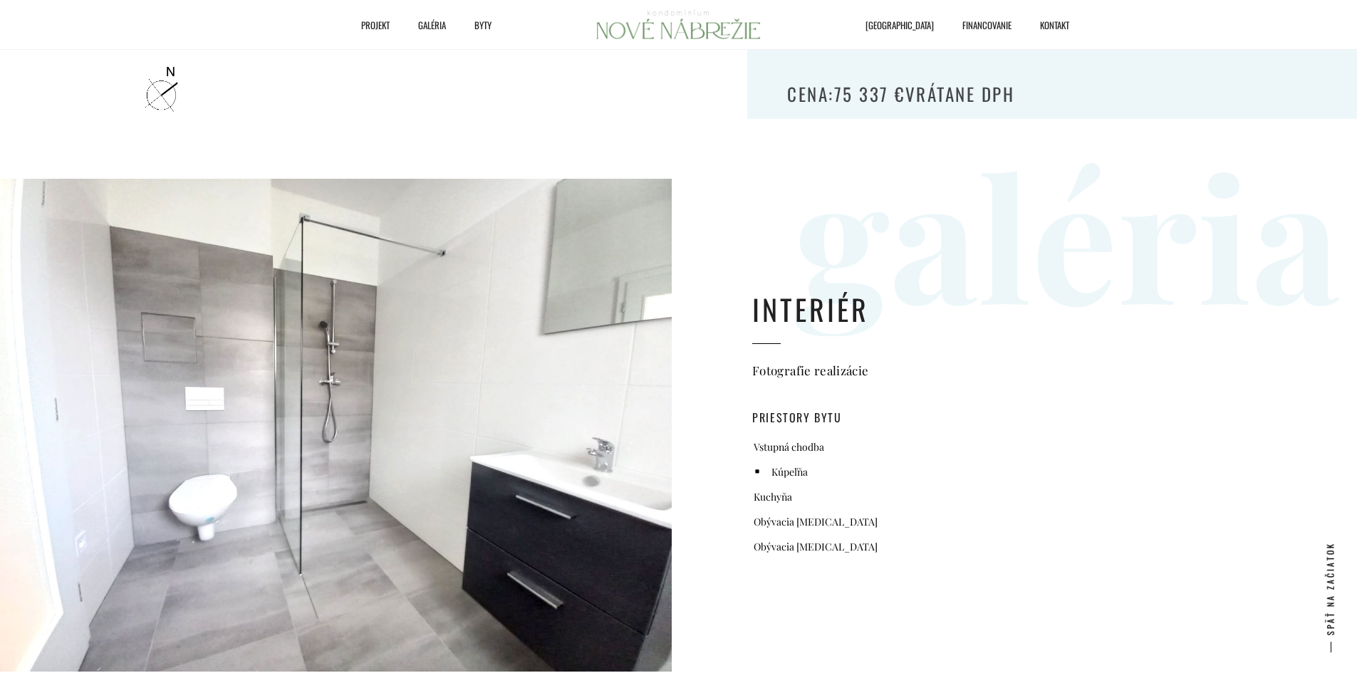
scroll to position [214, 0]
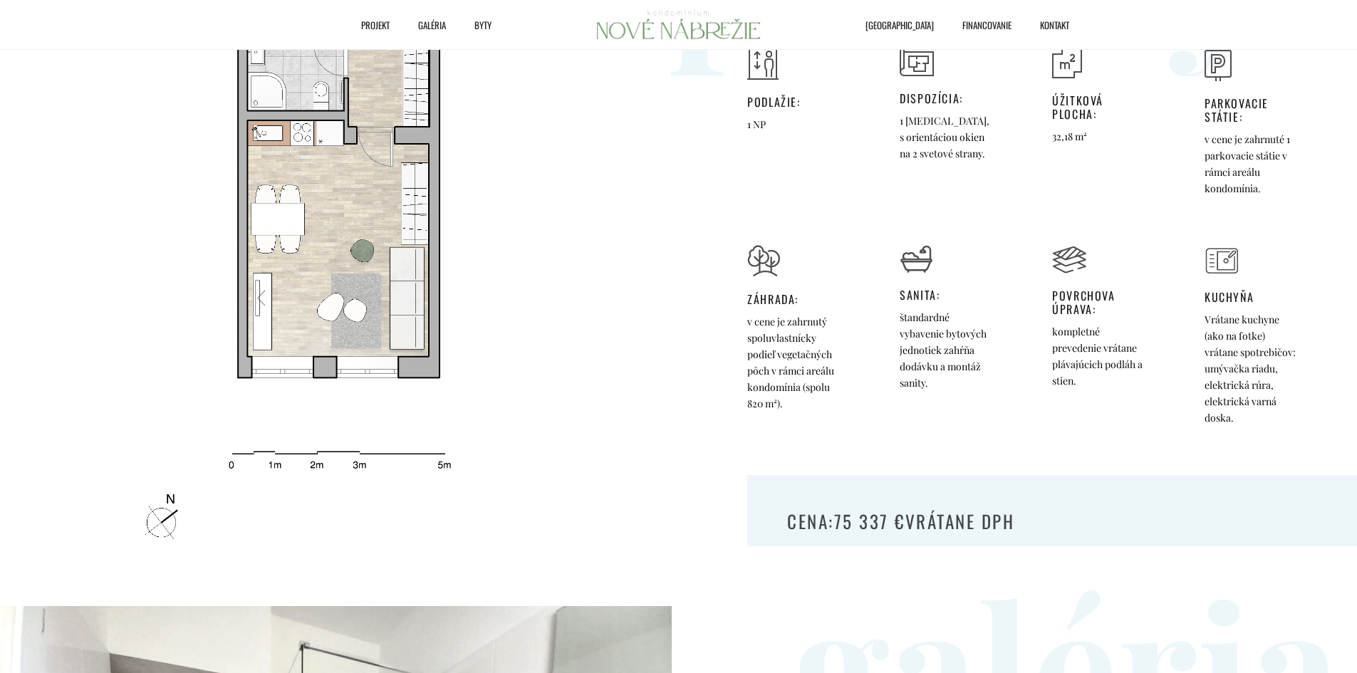
drag, startPoint x: 457, startPoint y: 444, endPoint x: 485, endPoint y: 280, distance: 166.3
click at [485, 280] on img at bounding box center [334, 230] width 401 height 646
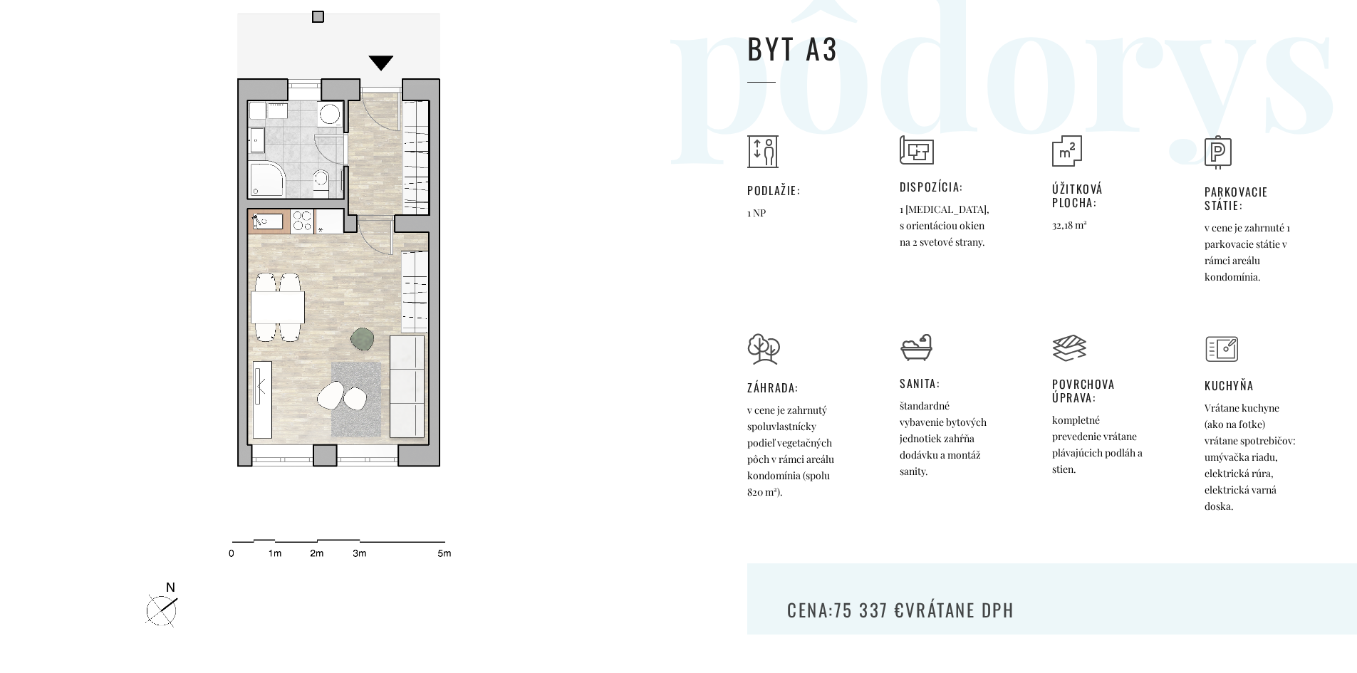
scroll to position [0, 0]
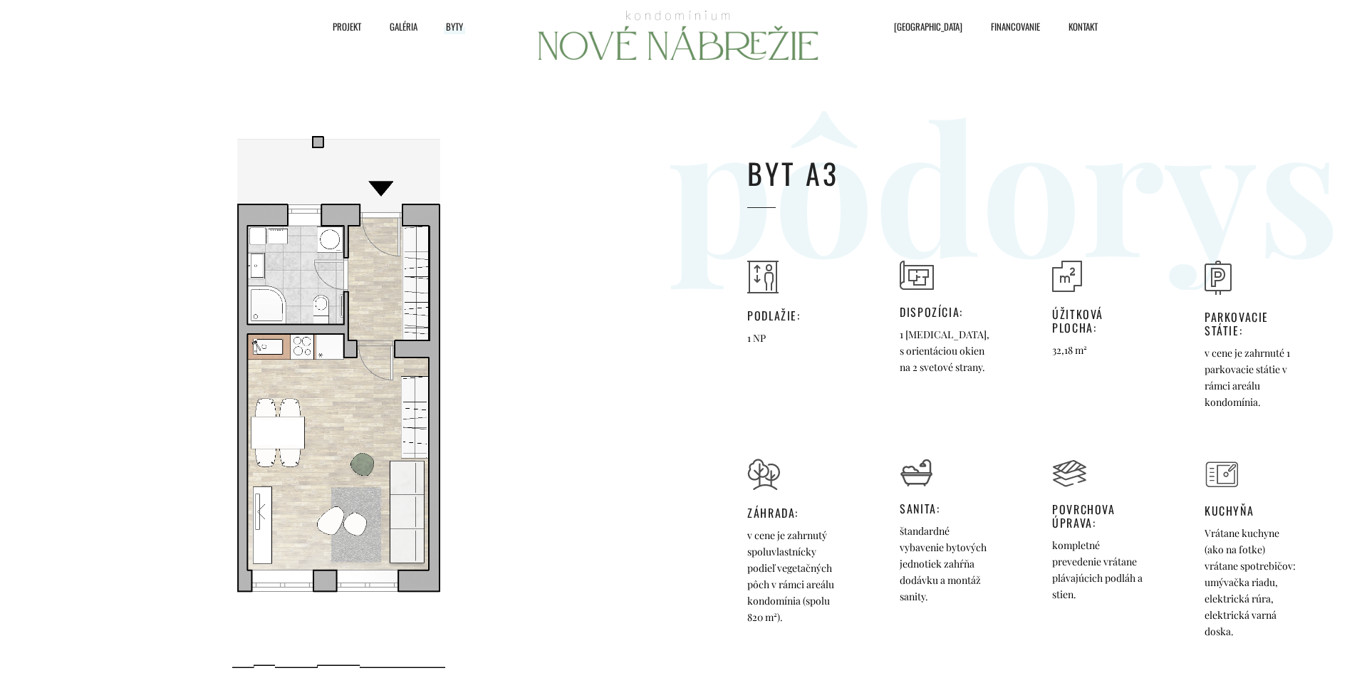
click at [454, 27] on span "Byty" at bounding box center [454, 26] width 17 height 21
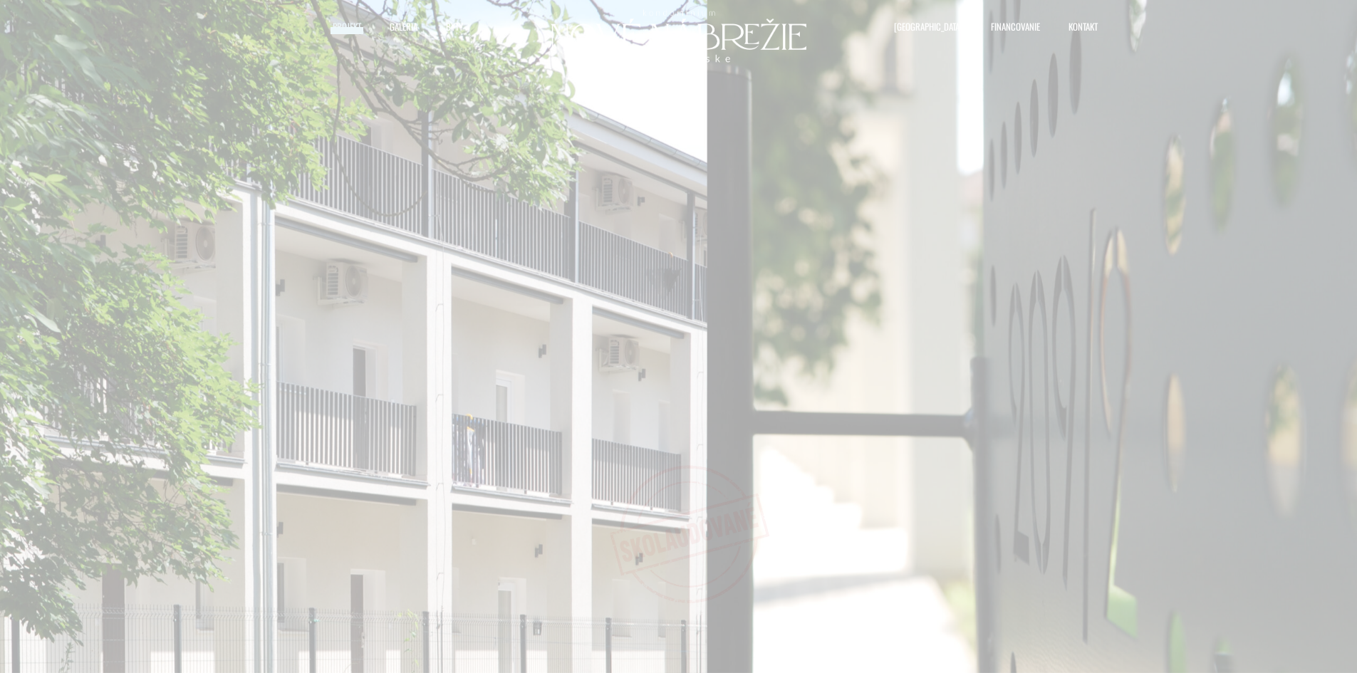
select select "0"
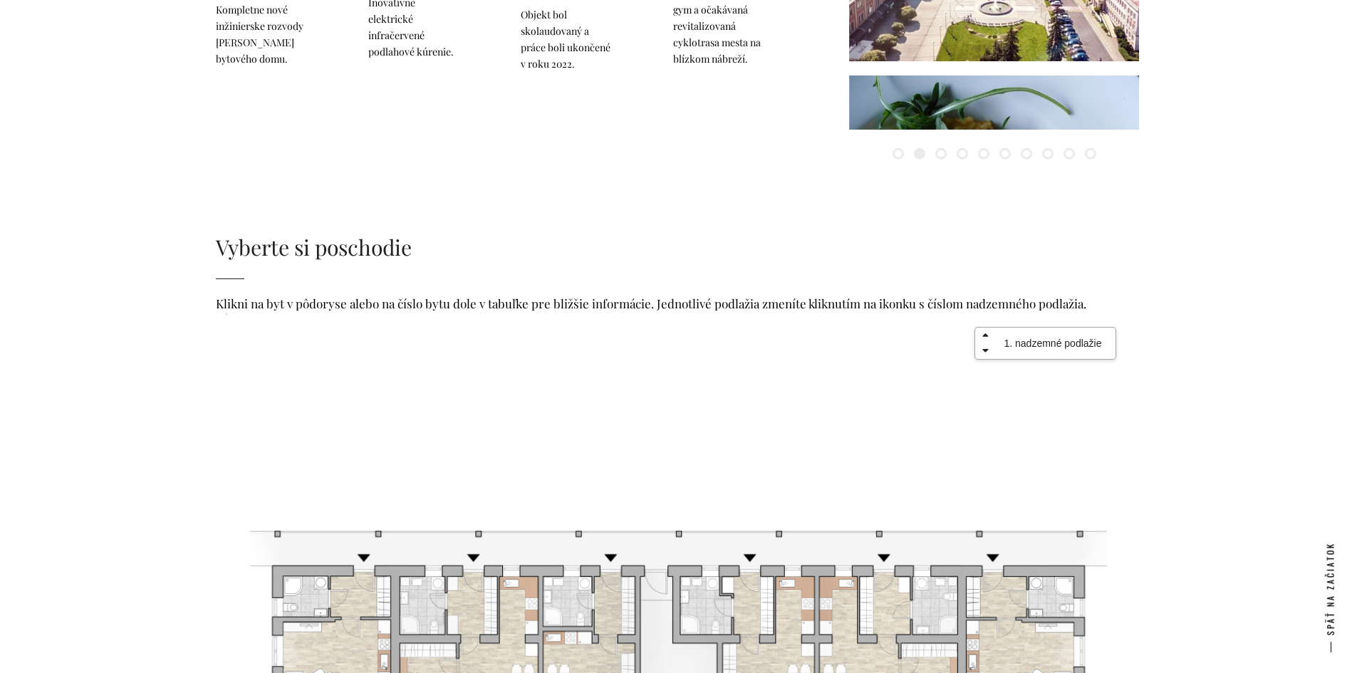
scroll to position [2231, 0]
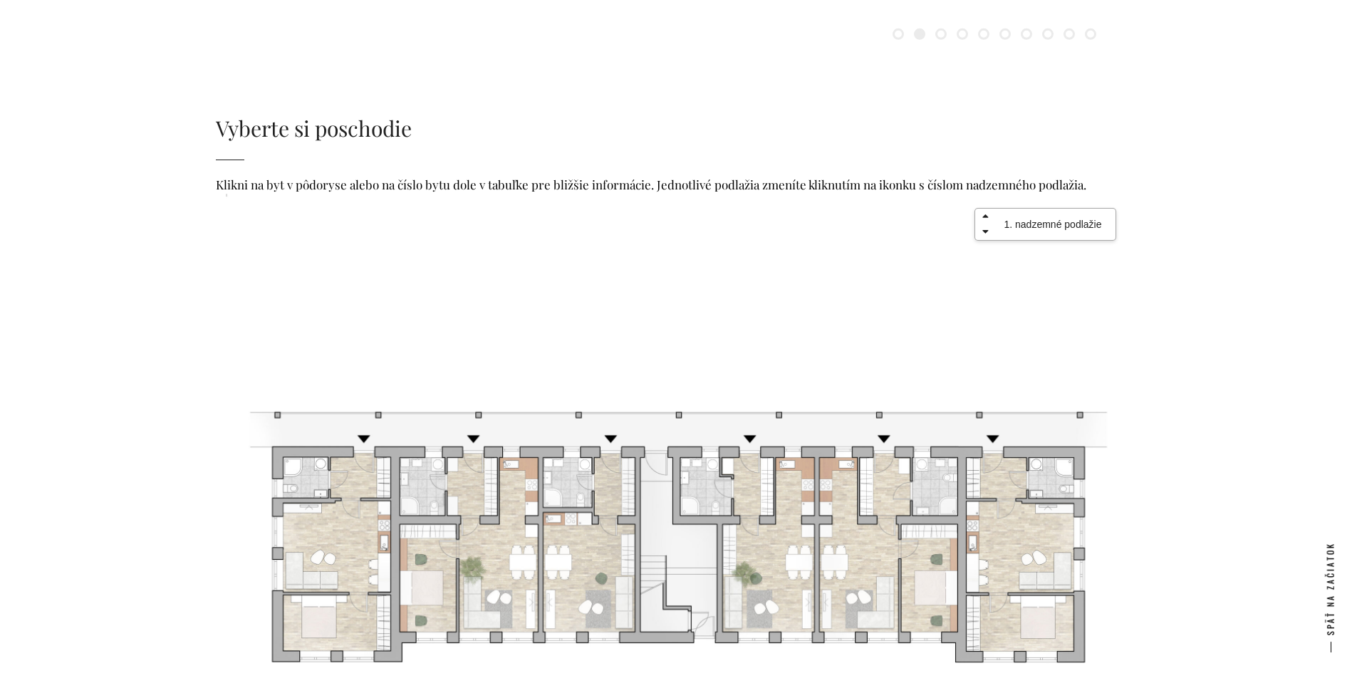
click at [986, 230] on icon at bounding box center [984, 231] width 21 height 10
click at [984, 218] on icon at bounding box center [984, 216] width 21 height 10
select select "1"
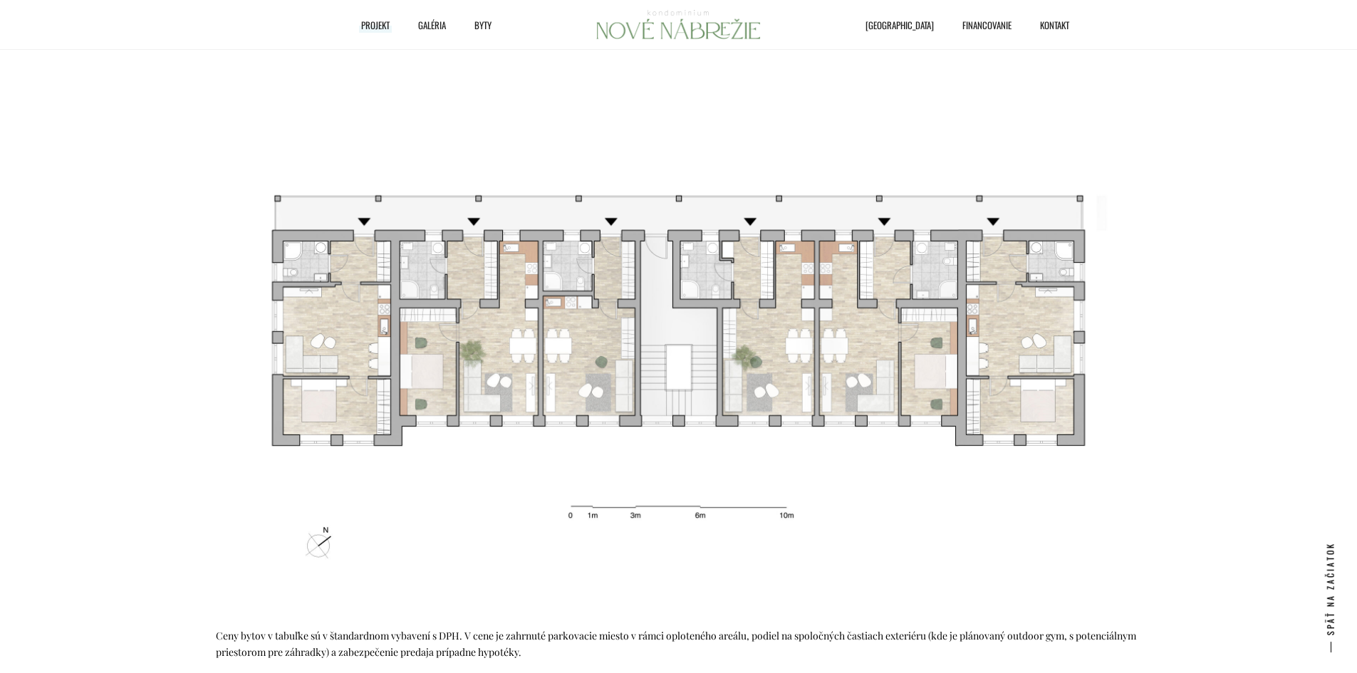
scroll to position [2444, 0]
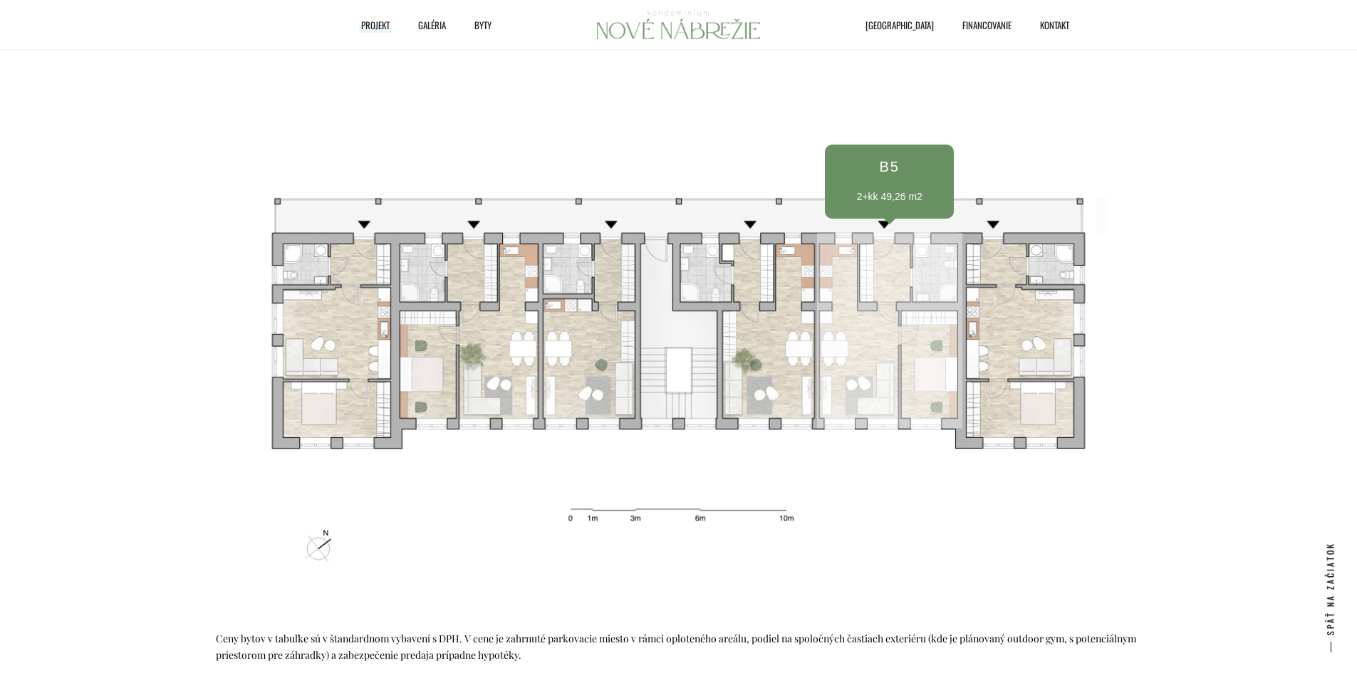
click at [858, 358] on div at bounding box center [889, 330] width 145 height 195
